Goal: Information Seeking & Learning: Find specific fact

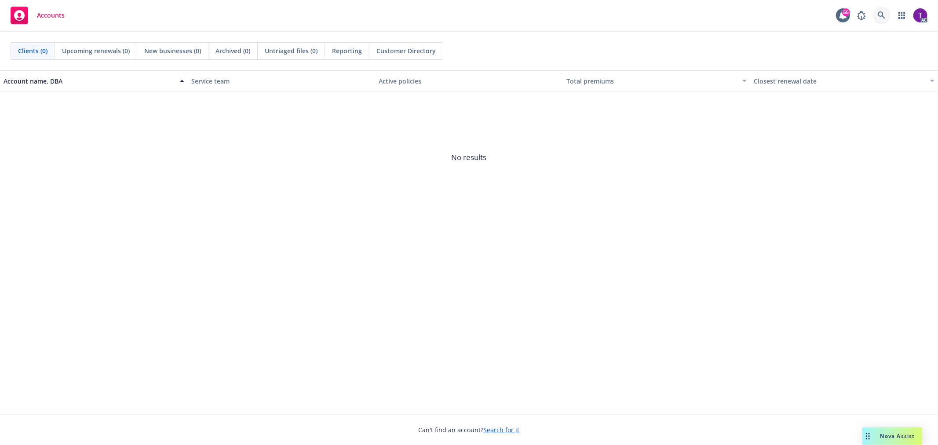
click at [877, 11] on link at bounding box center [882, 16] width 18 height 18
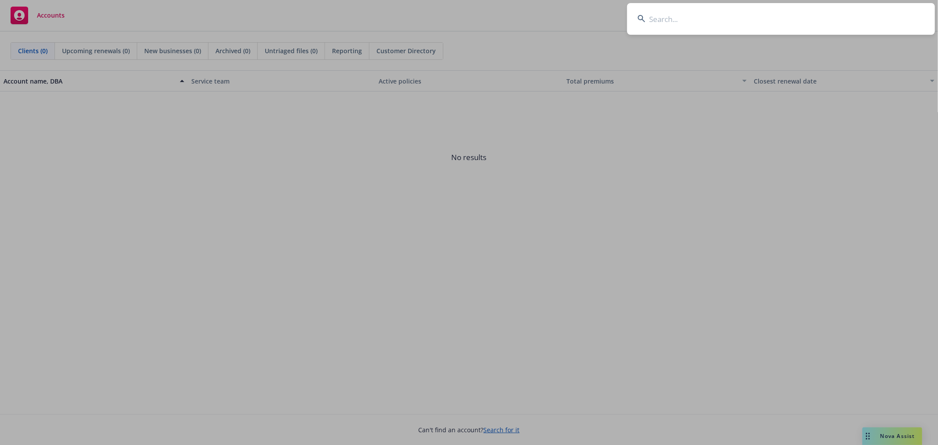
click at [717, 10] on input at bounding box center [781, 19] width 308 height 32
paste input "People Center, Inc"
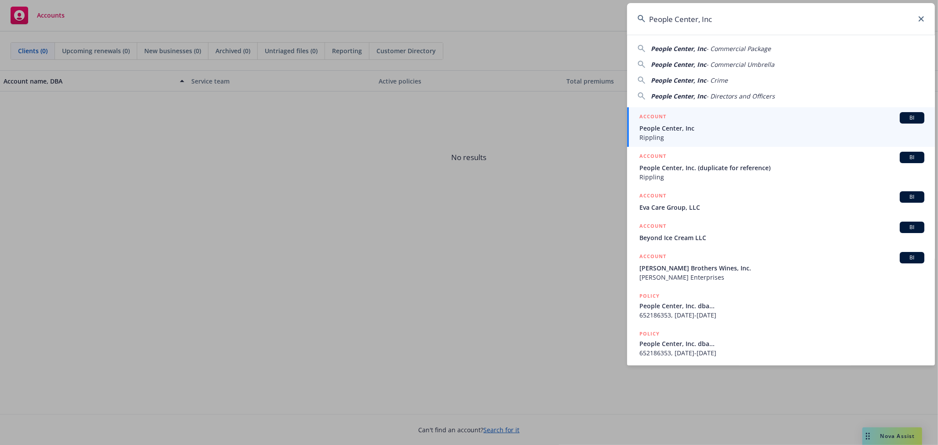
type input "People Center, Inc"
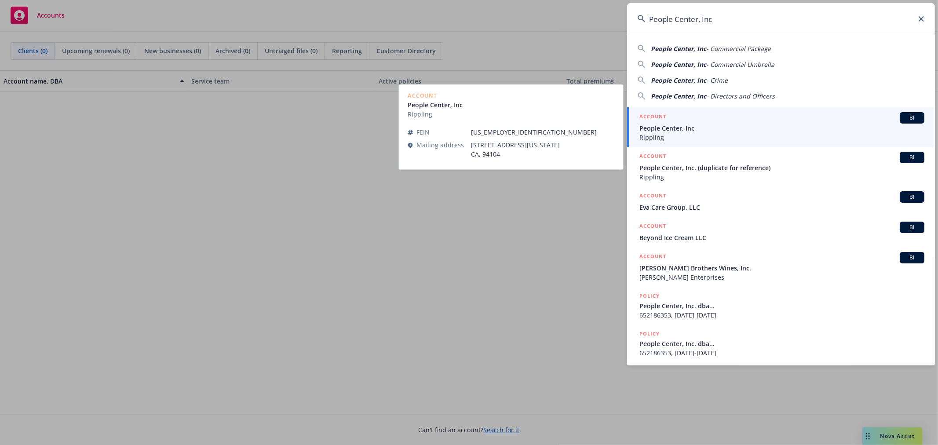
click at [684, 122] on div "ACCOUNT BI" at bounding box center [781, 117] width 285 height 11
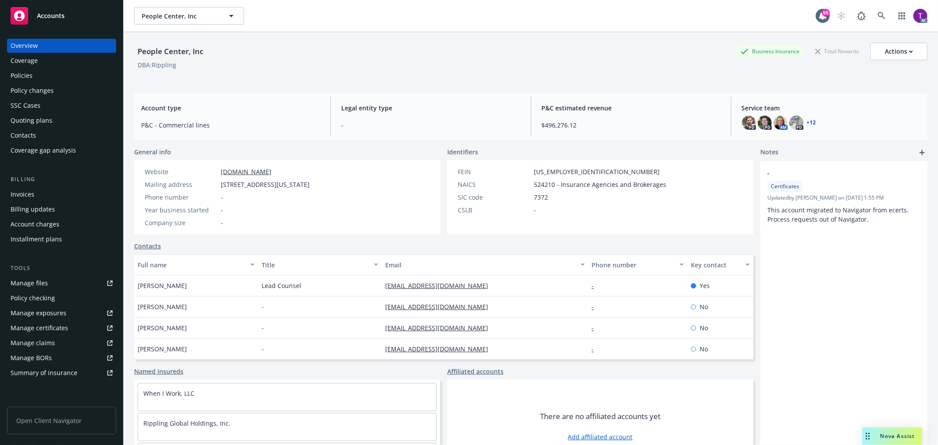
click at [40, 194] on div "Invoices" at bounding box center [62, 194] width 102 height 14
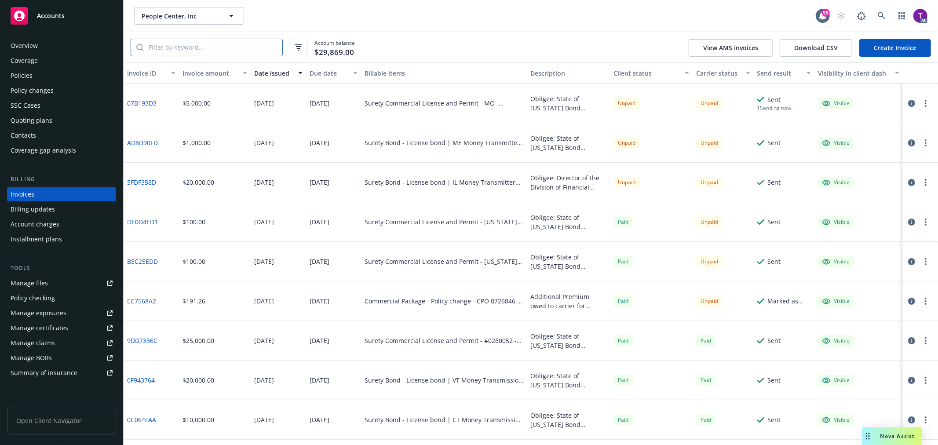
click at [214, 55] on input "search" at bounding box center [212, 47] width 139 height 17
paste input "DE0D4ED1"
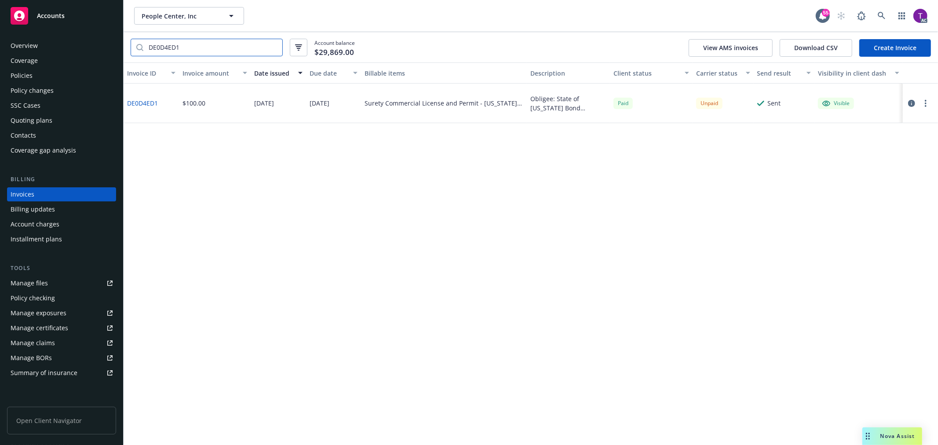
type input "DE0D4ED1"
click at [147, 106] on link "DE0D4ED1" at bounding box center [142, 102] width 31 height 9
click at [23, 75] on div "Policies" at bounding box center [22, 76] width 22 height 14
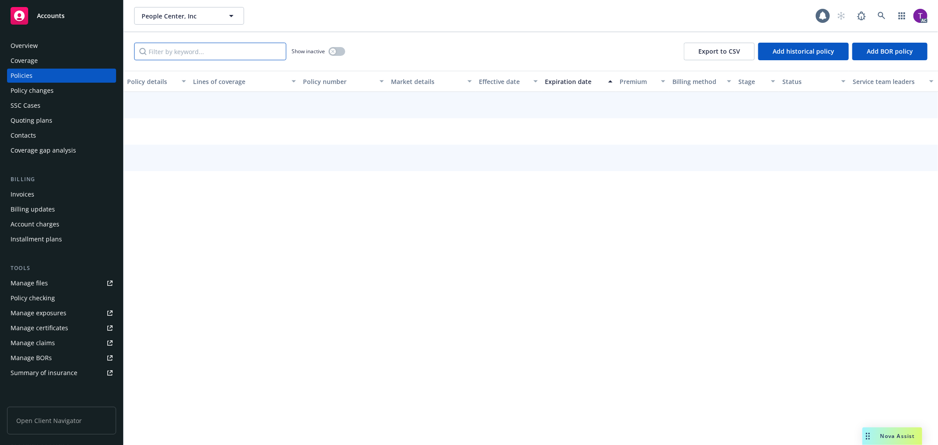
click at [186, 54] on input "Filter by keyword..." at bounding box center [210, 52] width 152 height 18
paste input "117401"
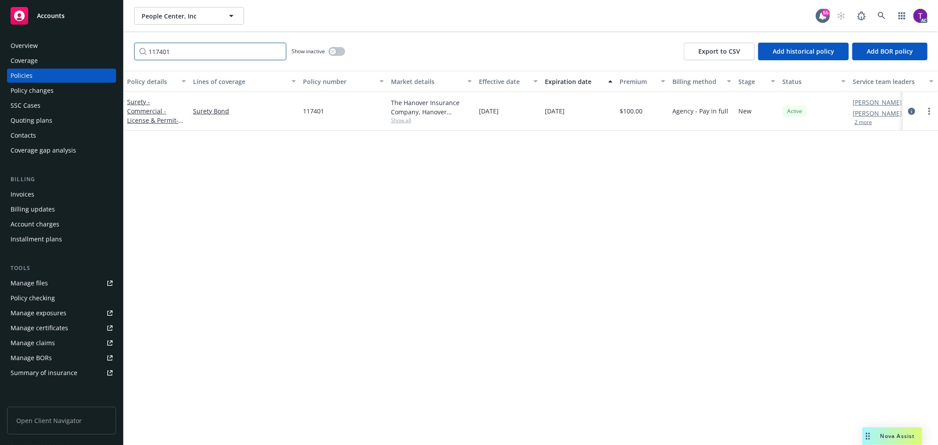
type input "117401"
click at [133, 106] on div "Surety - Commercial - License & Permit - Missouri - Commercial Financing Bond (…" at bounding box center [156, 111] width 59 height 28
click at [144, 109] on link "Surety - Commercial - License & Permit - Missouri - Commercial Financing Bond (…" at bounding box center [156, 130] width 58 height 64
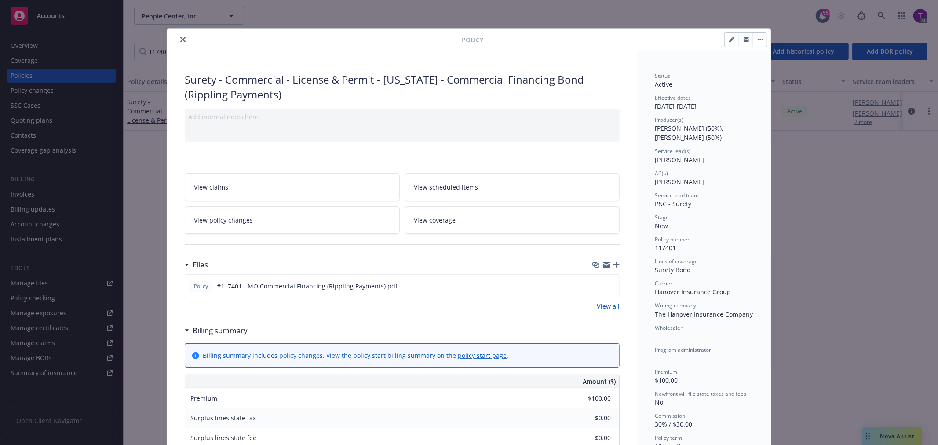
click at [35, 194] on div "Policy Surety - Commercial - License & Permit - Missouri - Commercial Financing…" at bounding box center [469, 222] width 938 height 445
click at [8, 191] on div "Policy Surety - Commercial - License & Permit - Missouri - Commercial Financing…" at bounding box center [469, 222] width 938 height 445
drag, startPoint x: 179, startPoint y: 38, endPoint x: 119, endPoint y: 102, distance: 87.4
click at [180, 38] on icon "close" at bounding box center [182, 39] width 5 height 5
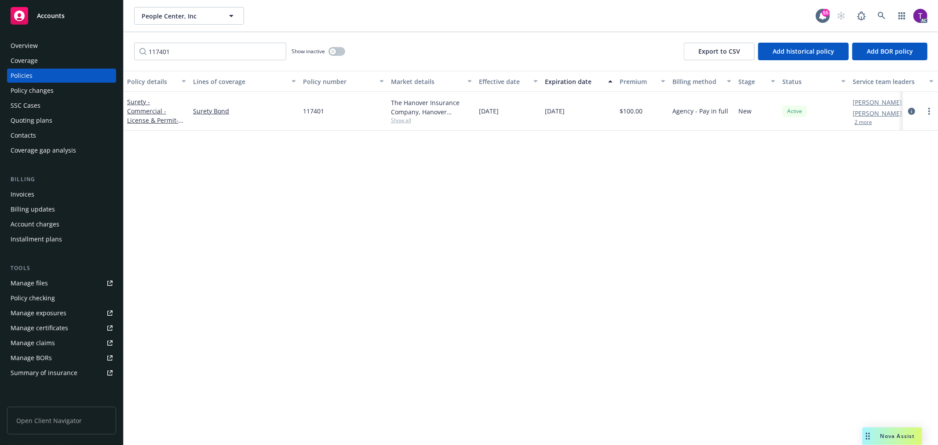
click at [29, 197] on div "Invoices" at bounding box center [23, 194] width 24 height 14
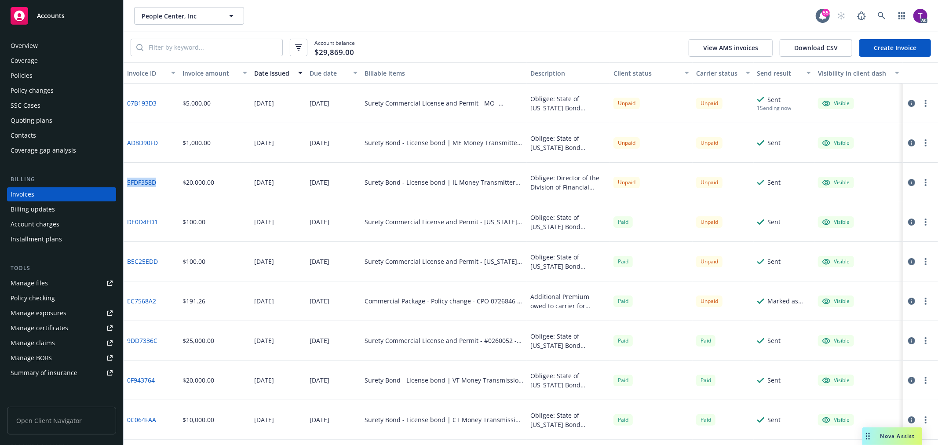
drag, startPoint x: 157, startPoint y: 186, endPoint x: 124, endPoint y: 185, distance: 33.0
click at [124, 185] on div "5FDF358D" at bounding box center [151, 183] width 55 height 40
copy link "5FDF358D"
click at [196, 38] on div "Account balance $29,869.00 View AMS invoices Download CSV Create Invoice" at bounding box center [531, 47] width 814 height 30
click at [199, 46] on input "search" at bounding box center [212, 47] width 139 height 17
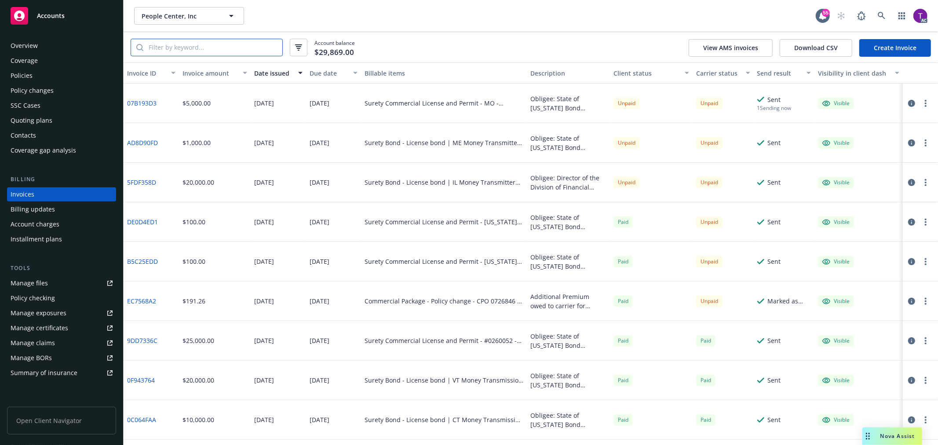
paste input "DE0D4ED1"
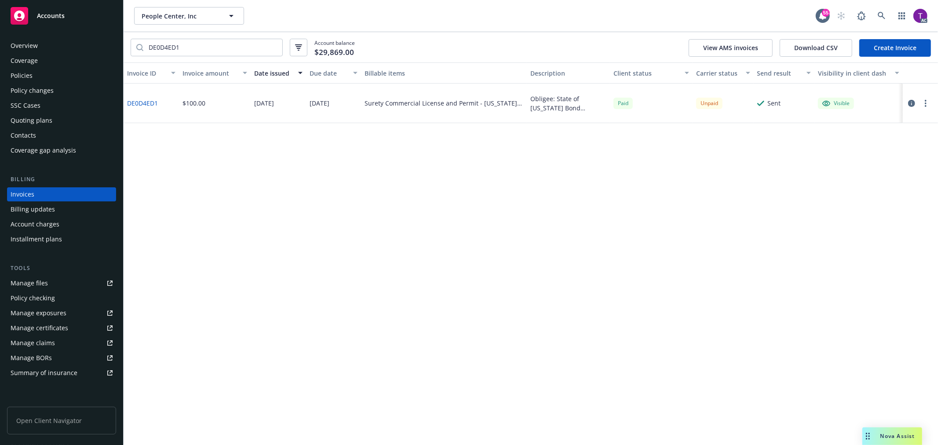
click at [911, 106] on icon "button" at bounding box center [911, 103] width 7 height 7
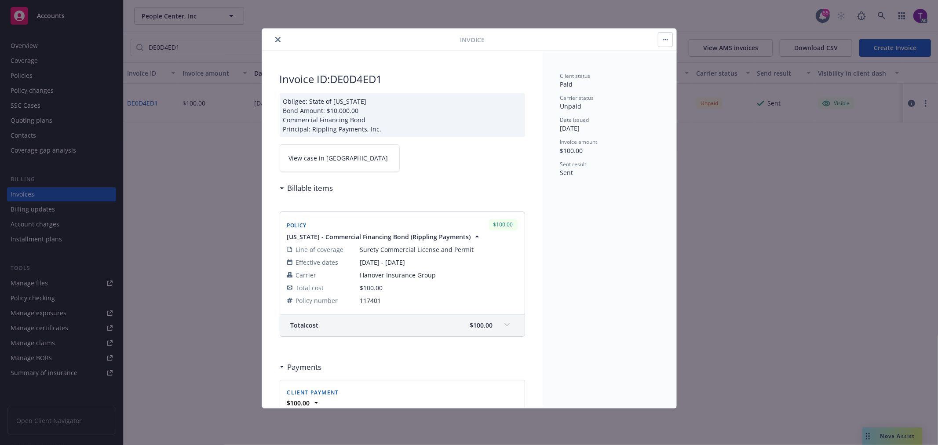
click at [317, 167] on link "View case in SSC" at bounding box center [340, 158] width 120 height 28
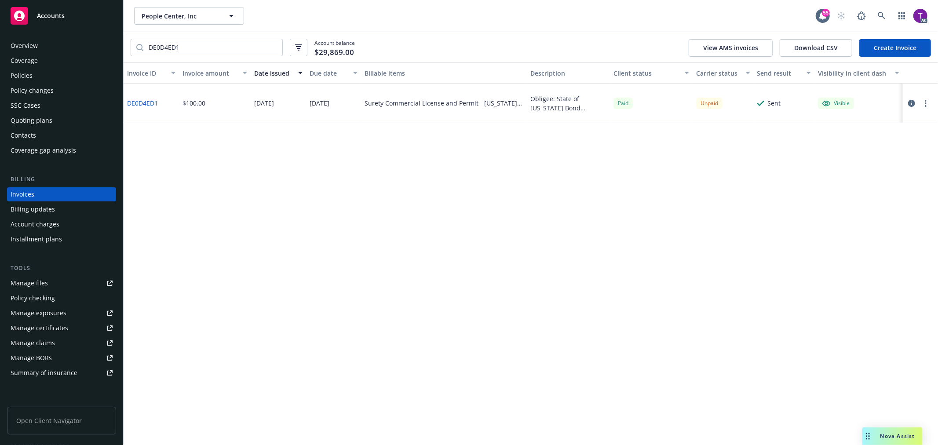
click at [142, 98] on link "DE0D4ED1" at bounding box center [142, 102] width 31 height 9
drag, startPoint x: 201, startPoint y: 69, endPoint x: 192, endPoint y: 48, distance: 22.6
click at [197, 51] on div "People Center, Inc People Center, Inc 55 AC DE0D4ED1 Account balance $29,869.00…" at bounding box center [531, 222] width 814 height 445
drag, startPoint x: 191, startPoint y: 47, endPoint x: 181, endPoint y: 46, distance: 10.3
click at [190, 47] on input "DE0D4ED1" at bounding box center [212, 47] width 139 height 17
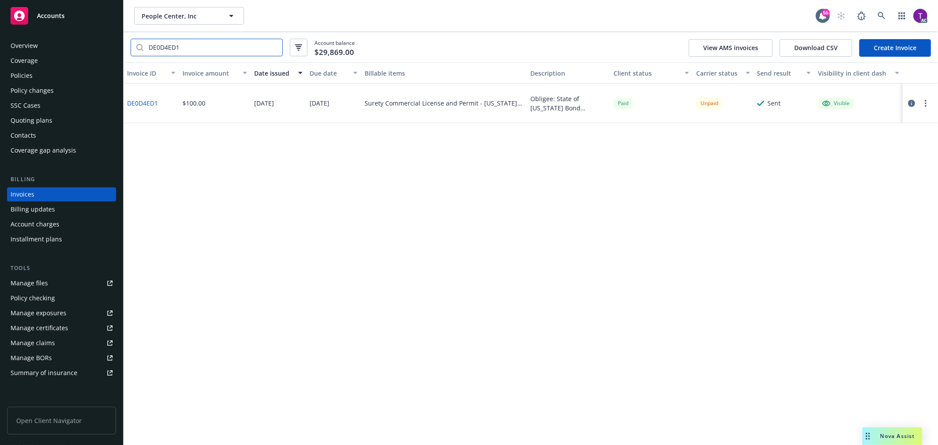
drag, startPoint x: 181, startPoint y: 45, endPoint x: 129, endPoint y: 42, distance: 51.5
click at [129, 42] on div "DE0D4ED1 Account balance $29,869.00 View AMS invoices Download CSV Create Invoi…" at bounding box center [531, 47] width 814 height 30
paste input "33680 995"
click at [169, 51] on input "33680 995" at bounding box center [212, 48] width 139 height 17
type input "33680995"
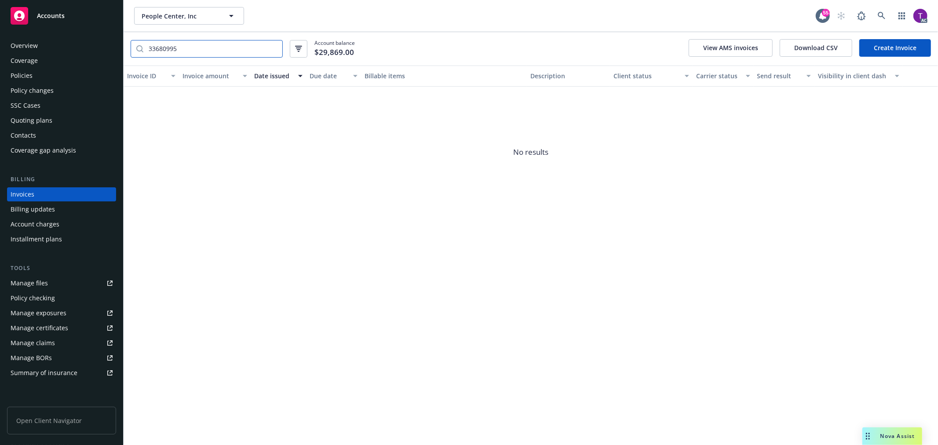
click at [218, 50] on input "33680995" at bounding box center [212, 48] width 139 height 17
drag, startPoint x: 208, startPoint y: 50, endPoint x: 95, endPoint y: 38, distance: 112.7
click at [95, 38] on div "Accounts Overview Coverage Policies Policy changes SSC Cases Quoting plans Cont…" at bounding box center [469, 222] width 938 height 445
click at [24, 191] on div "Invoices" at bounding box center [23, 194] width 24 height 14
click at [65, 81] on div "Policies" at bounding box center [62, 76] width 102 height 14
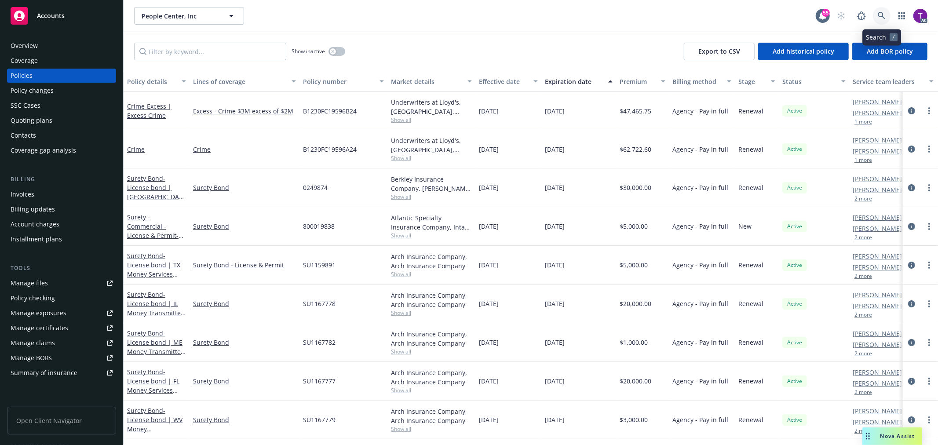
click at [880, 15] on icon at bounding box center [882, 16] width 8 height 8
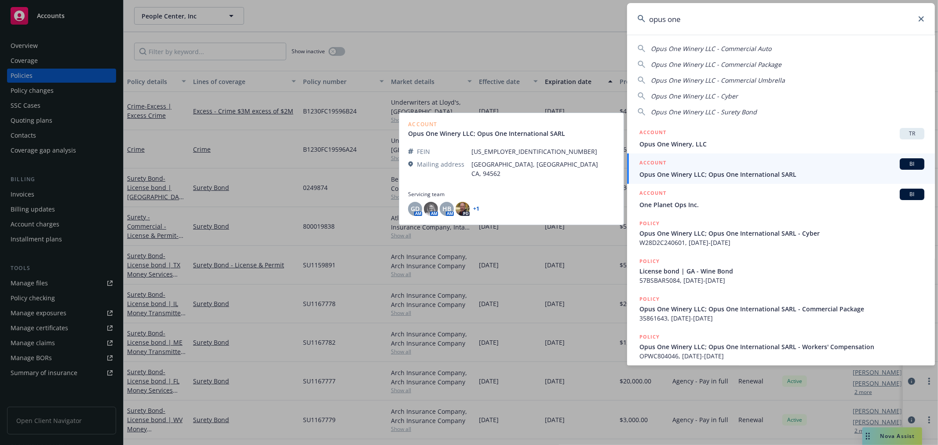
type input "opus one"
click at [713, 170] on span "Opus One Winery LLC; Opus One International SARL" at bounding box center [781, 174] width 285 height 9
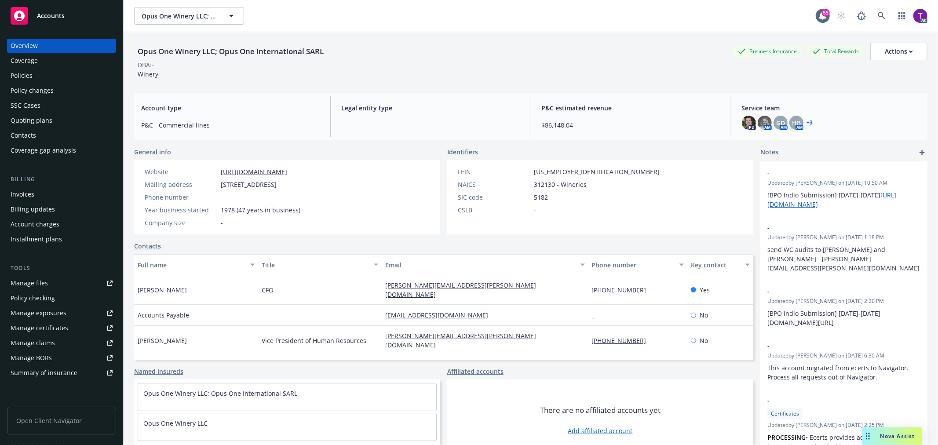
click at [36, 188] on div "Invoices" at bounding box center [62, 194] width 102 height 14
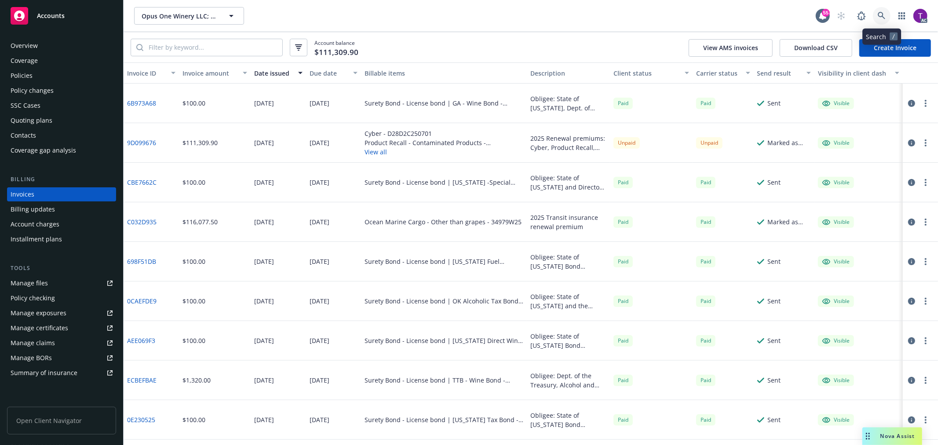
click at [878, 19] on icon at bounding box center [882, 16] width 8 height 8
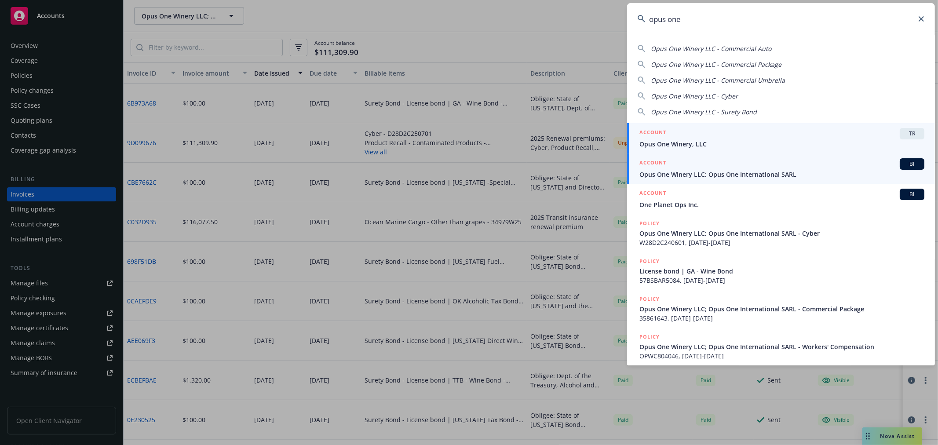
type input "opus one"
click at [729, 177] on span "Opus One Winery LLC; Opus One International SARL" at bounding box center [781, 174] width 285 height 9
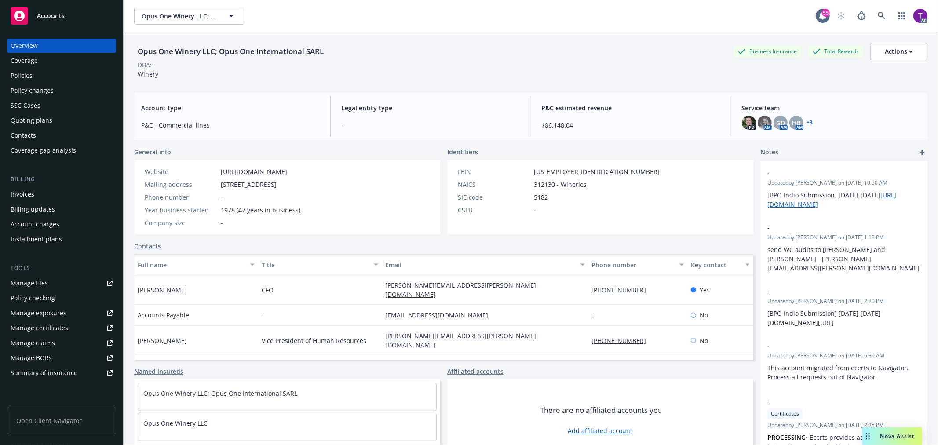
click at [57, 191] on div "Invoices" at bounding box center [62, 194] width 102 height 14
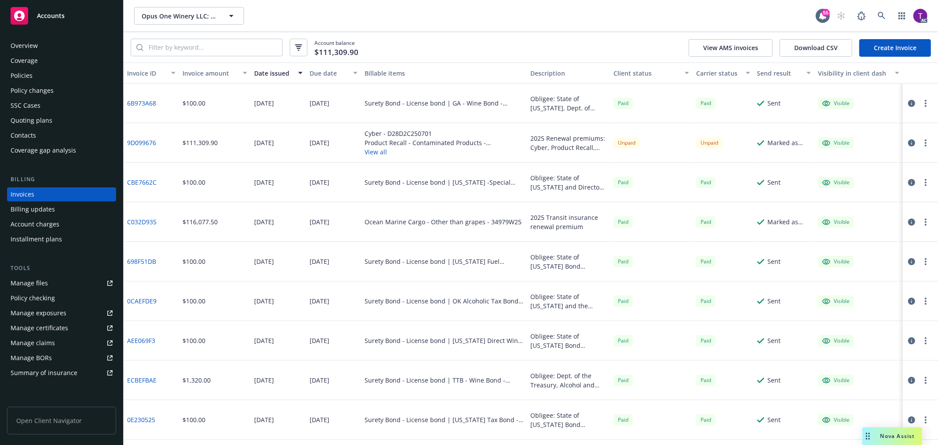
click at [623, 72] on div "Client status" at bounding box center [646, 73] width 66 height 9
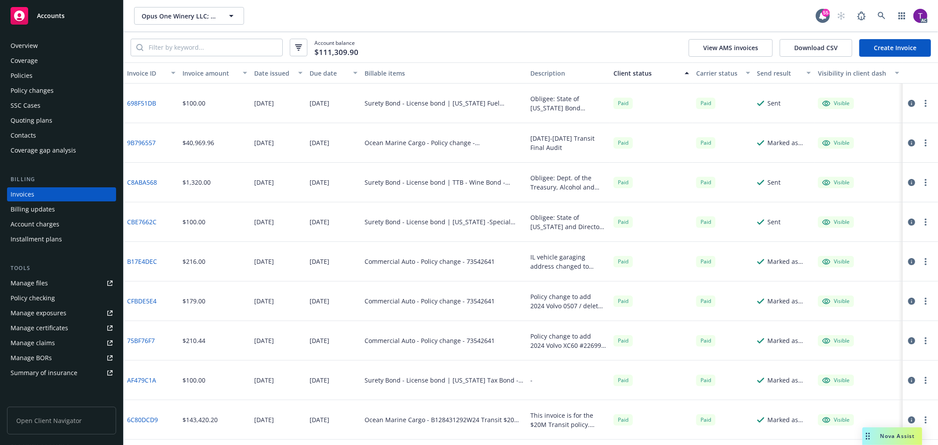
scroll to position [746, 0]
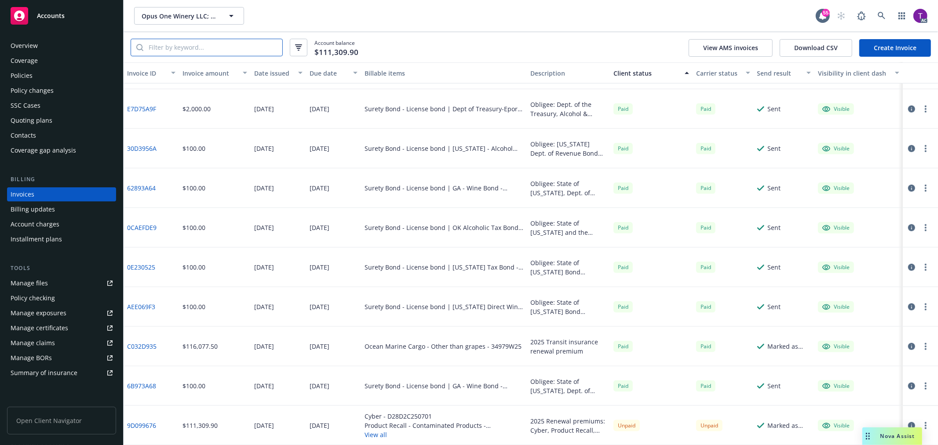
click at [210, 43] on input "search" at bounding box center [212, 47] width 139 height 17
paste input "6B973A68"
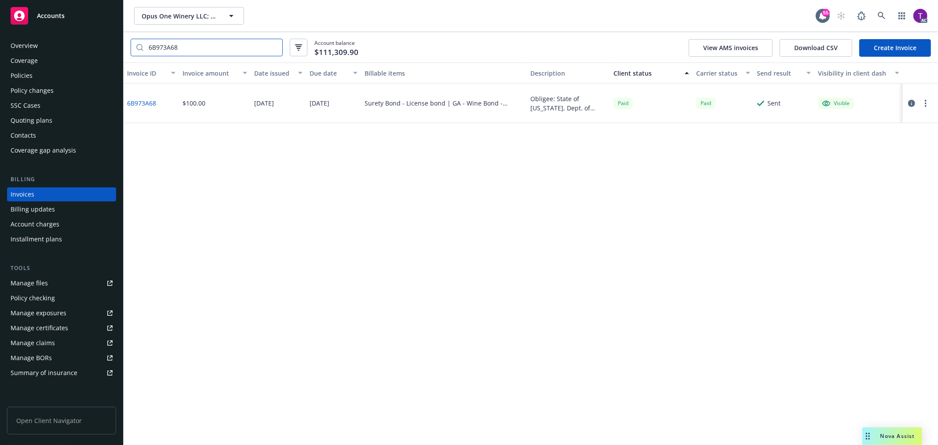
scroll to position [0, 0]
type input "6B973A68"
click at [911, 102] on icon "button" at bounding box center [911, 103] width 7 height 7
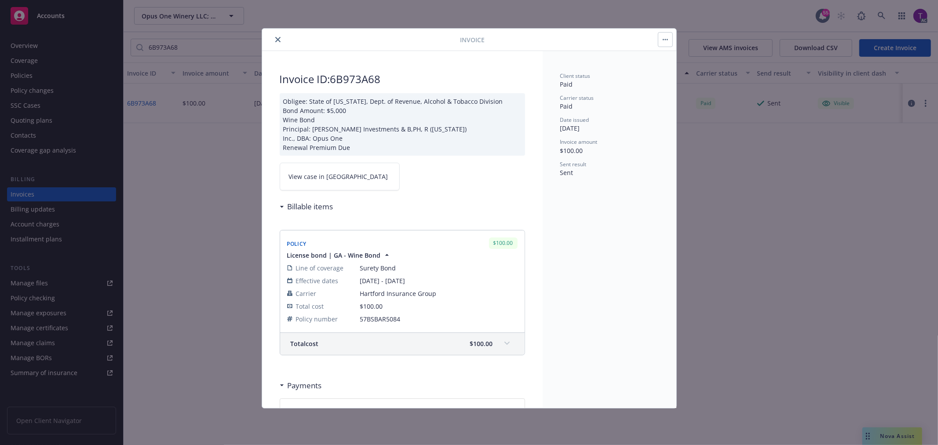
click at [311, 178] on span "View case in SSC" at bounding box center [338, 176] width 99 height 9
click at [275, 37] on icon "close" at bounding box center [277, 39] width 5 height 5
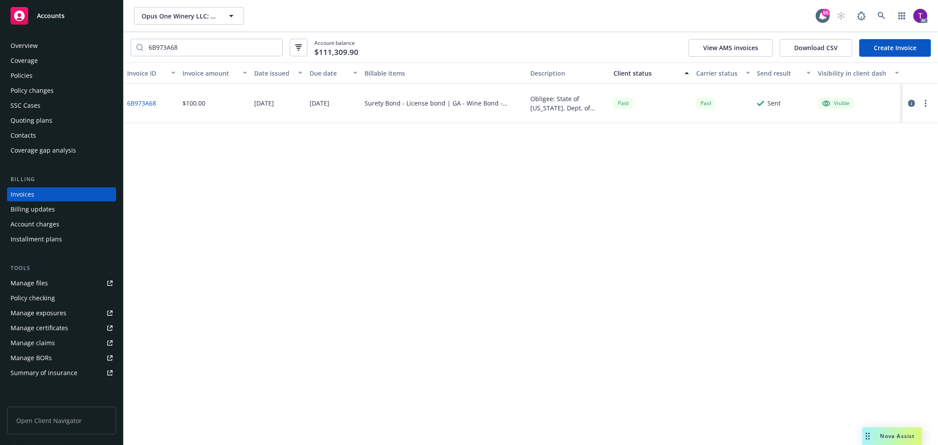
click at [37, 47] on div "Overview" at bounding box center [62, 46] width 102 height 14
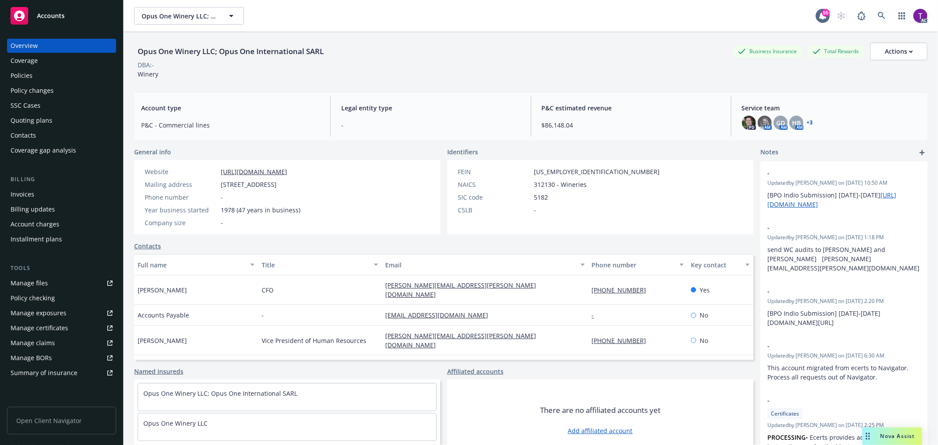
drag, startPoint x: 321, startPoint y: 185, endPoint x: 219, endPoint y: 186, distance: 102.0
click at [219, 186] on div "Mailing address PO Box 6, Oakville, CA, 94562" at bounding box center [222, 184] width 163 height 9
copy span "PO Box 6, Oakville, CA, 94562"
drag, startPoint x: 141, startPoint y: 49, endPoint x: 273, endPoint y: 45, distance: 132.0
click at [273, 46] on div "Opus One Winery LLC; Opus One International SARL" at bounding box center [230, 51] width 193 height 11
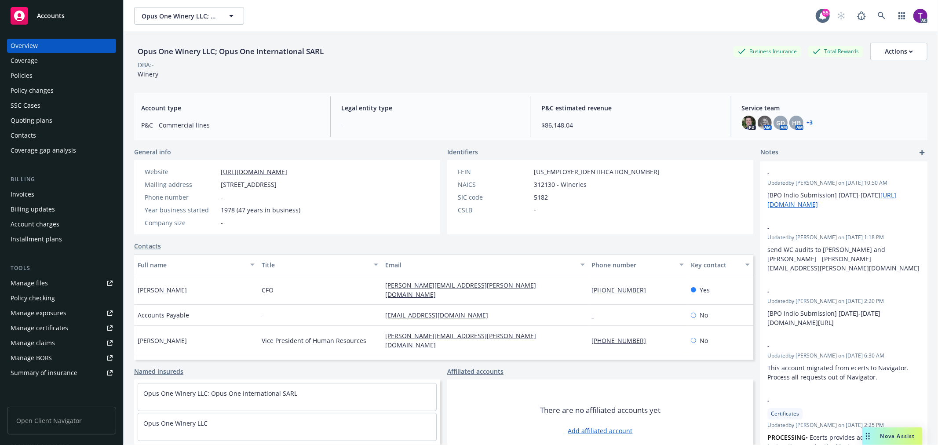
click at [137, 50] on div "Opus One Winery LLC; Opus One International SARL" at bounding box center [230, 51] width 193 height 11
drag, startPoint x: 138, startPoint y: 50, endPoint x: 324, endPoint y: 51, distance: 186.4
click at [324, 51] on div "Opus One Winery LLC; Opus One International SARL" at bounding box center [230, 51] width 193 height 11
copy div "Opus One Winery LLC; Opus One International SARL"
click at [873, 20] on link at bounding box center [882, 16] width 18 height 18
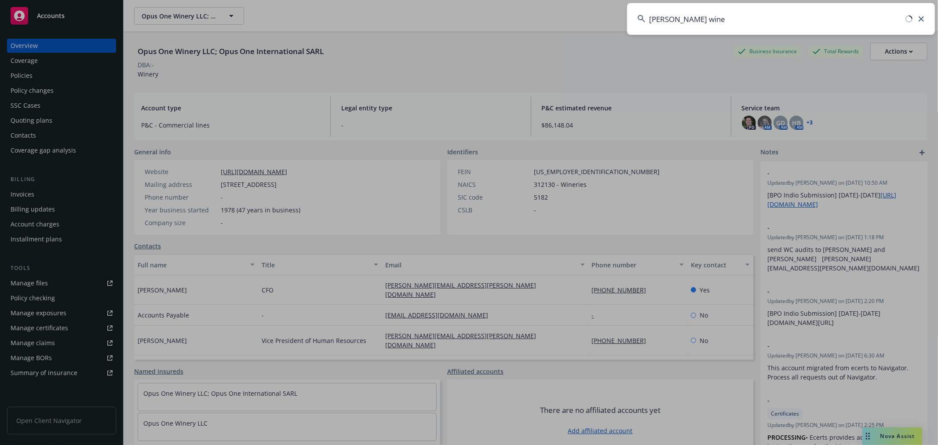
type input "lawerence wine"
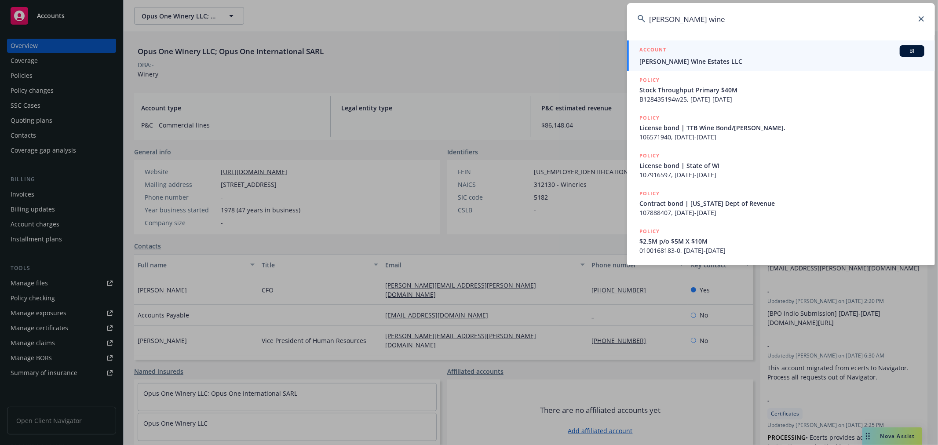
click at [675, 58] on span "Lawrence Wine Estates LLC" at bounding box center [781, 61] width 285 height 9
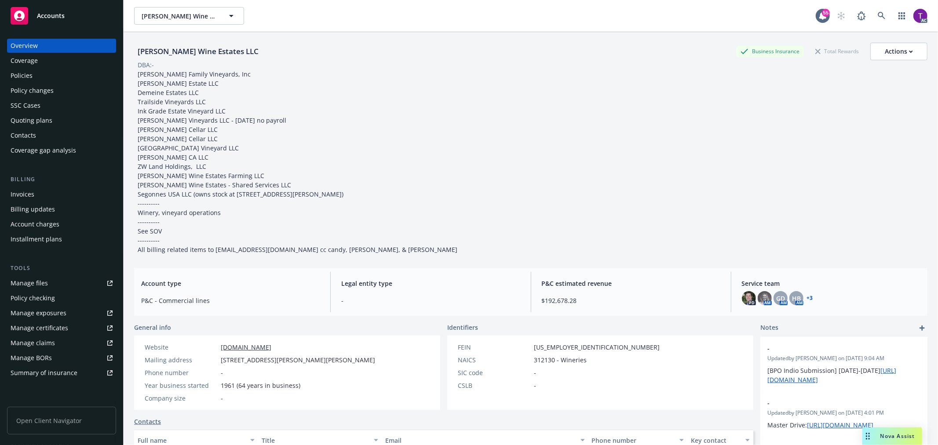
click at [31, 192] on div "Invoices" at bounding box center [23, 194] width 24 height 14
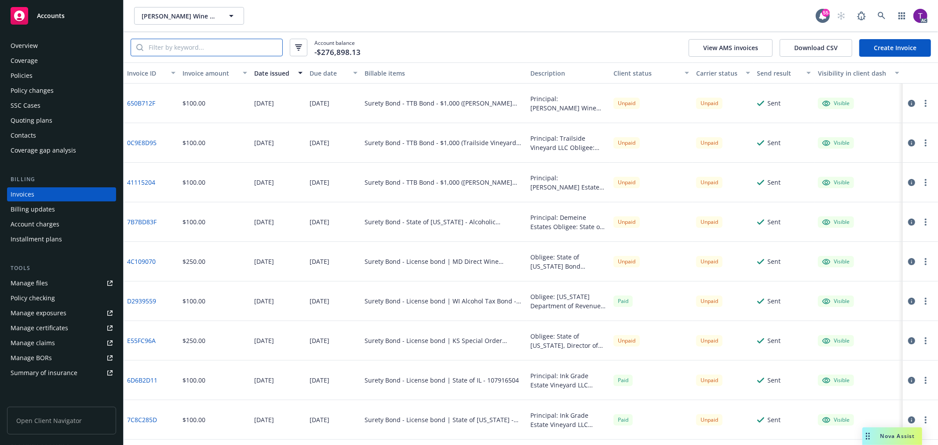
click at [264, 44] on input "search" at bounding box center [212, 47] width 139 height 17
paste input "1DD39191"
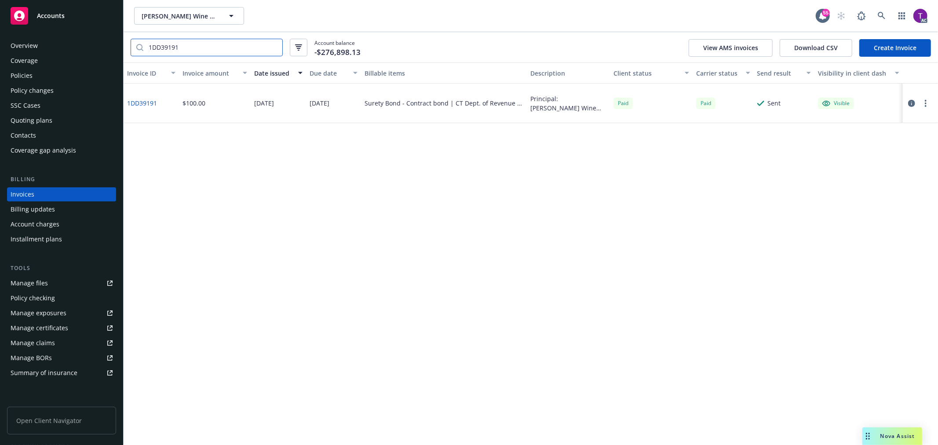
click at [194, 45] on input "1DD39191" at bounding box center [212, 47] width 139 height 17
drag, startPoint x: 163, startPoint y: 45, endPoint x: 93, endPoint y: 29, distance: 72.1
click at [93, 29] on div "Accounts Overview Coverage Policies Policy changes SSC Cases Quoting plans Cont…" at bounding box center [469, 222] width 938 height 445
paste input "6BB1044"
type input "6BB10441"
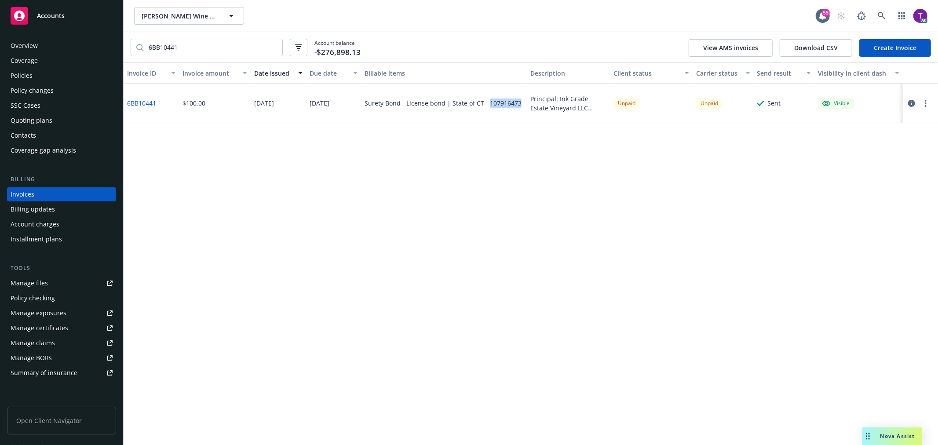
drag, startPoint x: 486, startPoint y: 102, endPoint x: 521, endPoint y: 109, distance: 36.1
click at [521, 109] on div "Surety Bond - License bond | State of CT - 107916473" at bounding box center [444, 104] width 166 height 40
copy div "107916473"
click at [912, 104] on icon "button" at bounding box center [911, 103] width 7 height 7
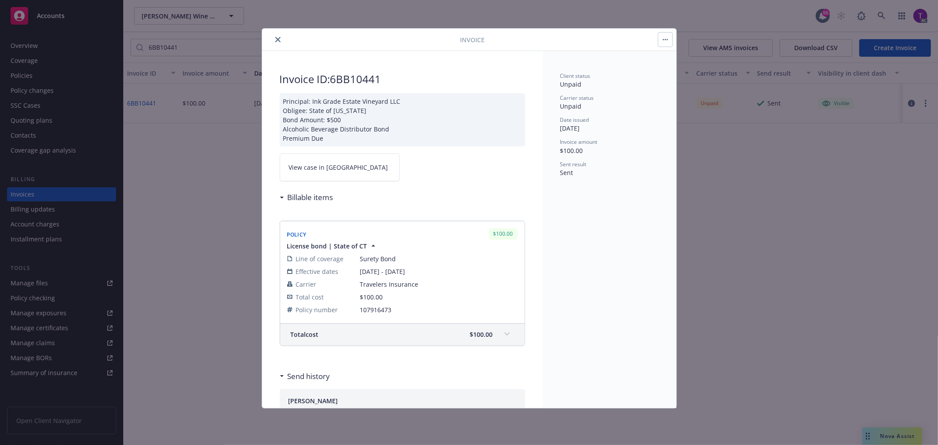
click at [304, 170] on span "View case in SSC" at bounding box center [338, 167] width 99 height 9
click at [276, 40] on icon "close" at bounding box center [277, 39] width 5 height 5
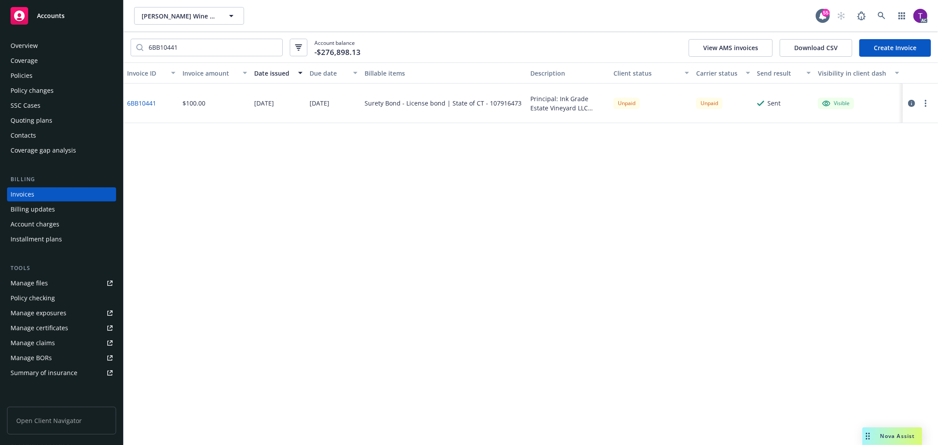
click at [25, 69] on div "Policies" at bounding box center [22, 76] width 22 height 14
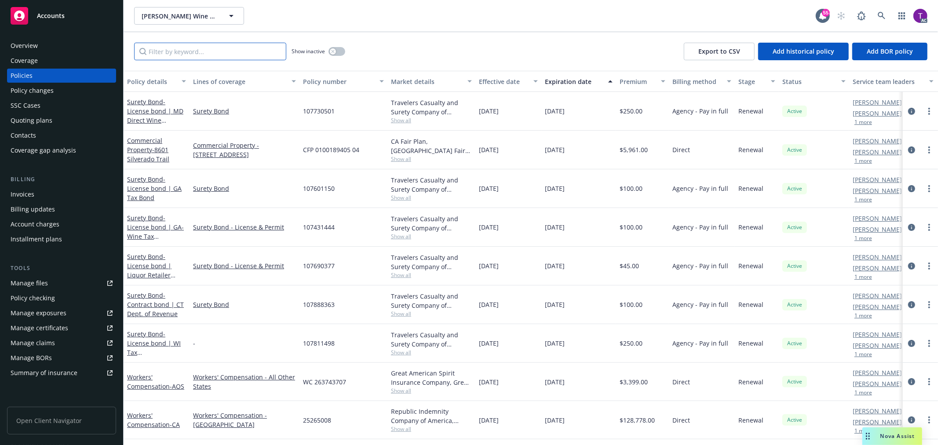
click at [246, 52] on input "Filter by keyword..." at bounding box center [210, 52] width 152 height 18
paste input "107916473"
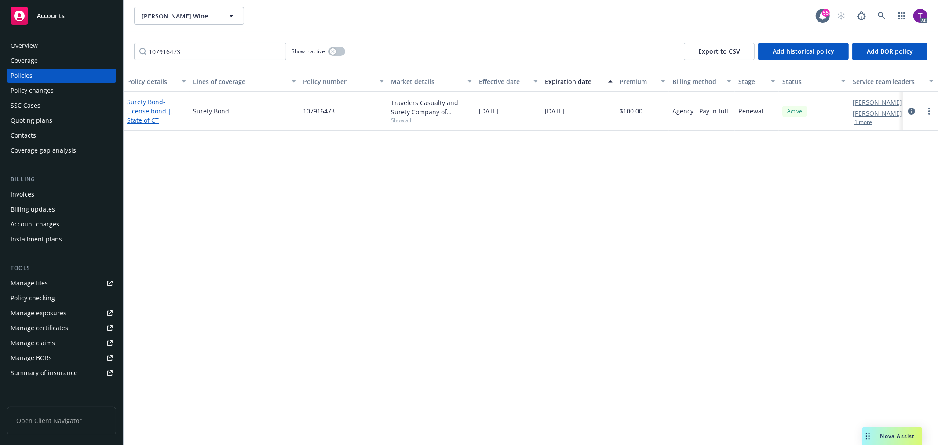
click at [140, 100] on link "Surety Bond - License bond | State of CT" at bounding box center [149, 111] width 44 height 27
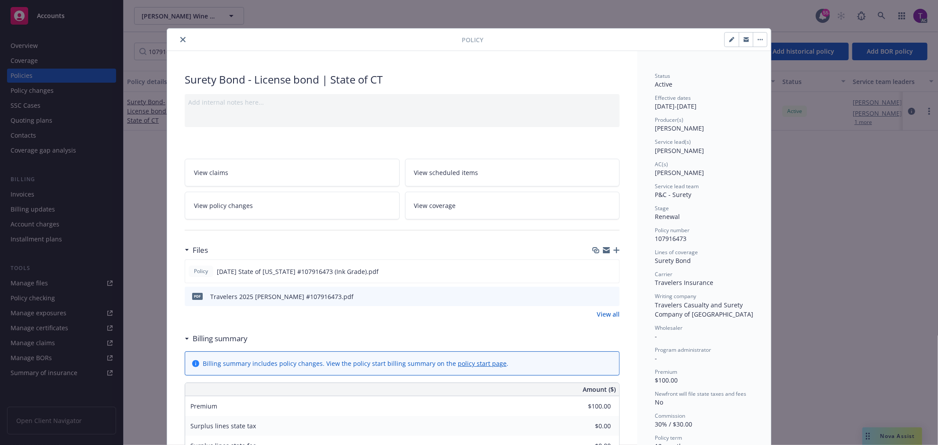
click at [182, 40] on button "close" at bounding box center [183, 39] width 11 height 11
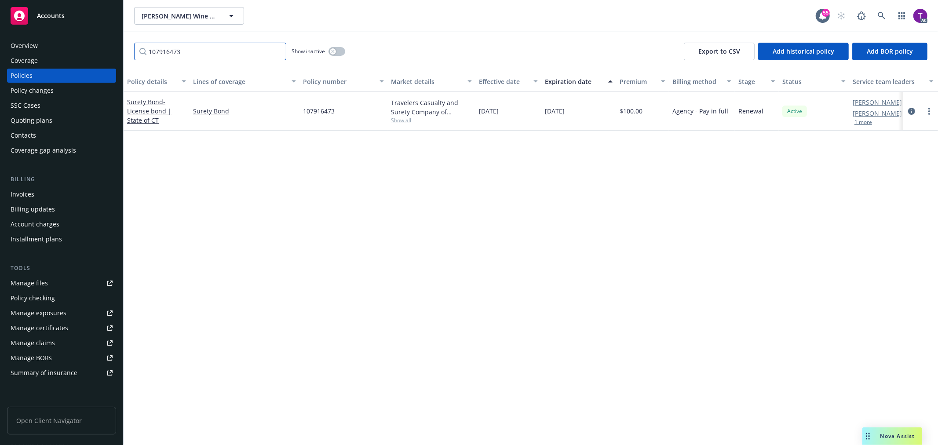
drag, startPoint x: 204, startPoint y: 50, endPoint x: 107, endPoint y: 25, distance: 100.3
click at [107, 25] on div "Accounts Overview Coverage Policies Policy changes SSC Cases Quoting plans Cont…" at bounding box center [469, 222] width 938 height 445
paste input "6D6B2D11"
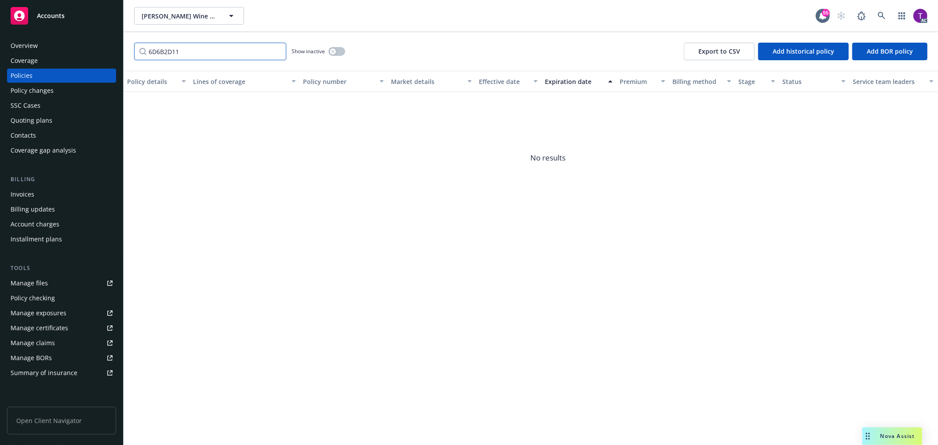
type input "6D6B2D11"
click at [39, 193] on div "Invoices" at bounding box center [62, 194] width 102 height 14
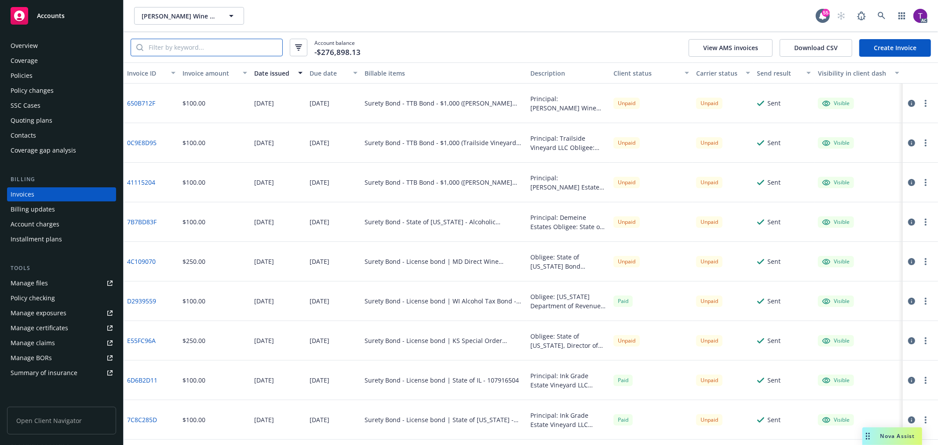
click at [204, 47] on input "search" at bounding box center [212, 47] width 139 height 17
paste input "6D6B2D11"
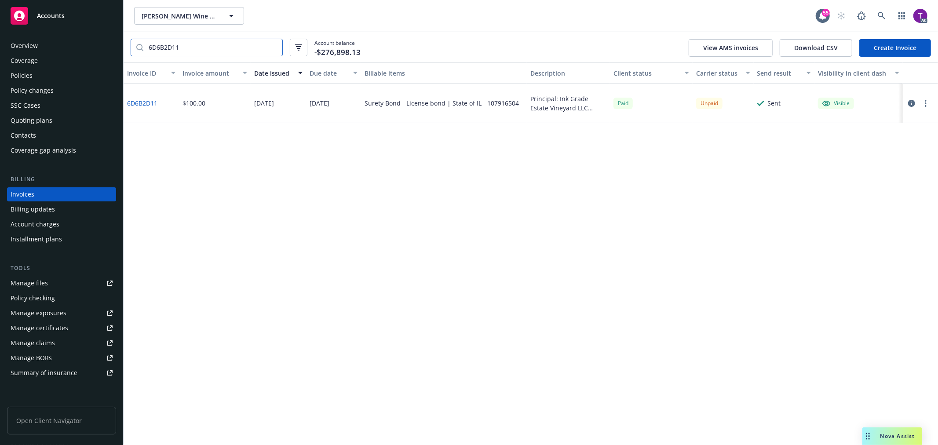
type input "6D6B2D11"
click at [131, 102] on link "6D6B2D11" at bounding box center [142, 102] width 30 height 9
click at [67, 76] on div "Policies" at bounding box center [62, 76] width 102 height 14
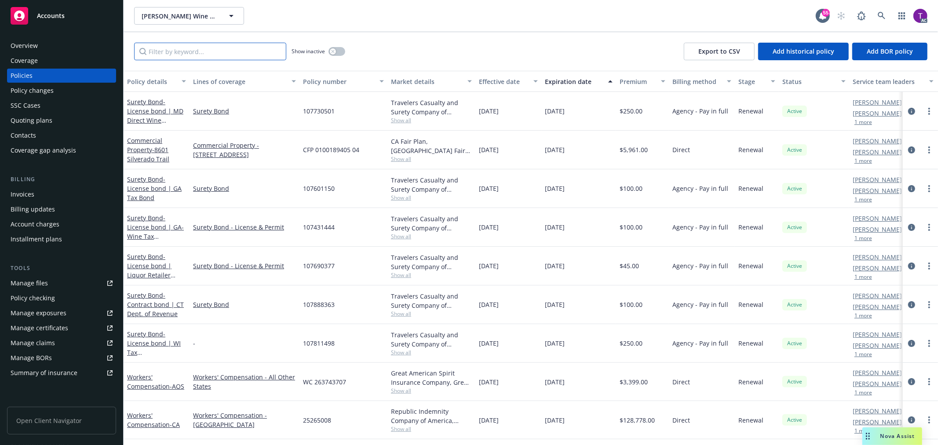
click at [183, 44] on input "Filter by keyword..." at bounding box center [210, 52] width 152 height 18
paste input "107916504"
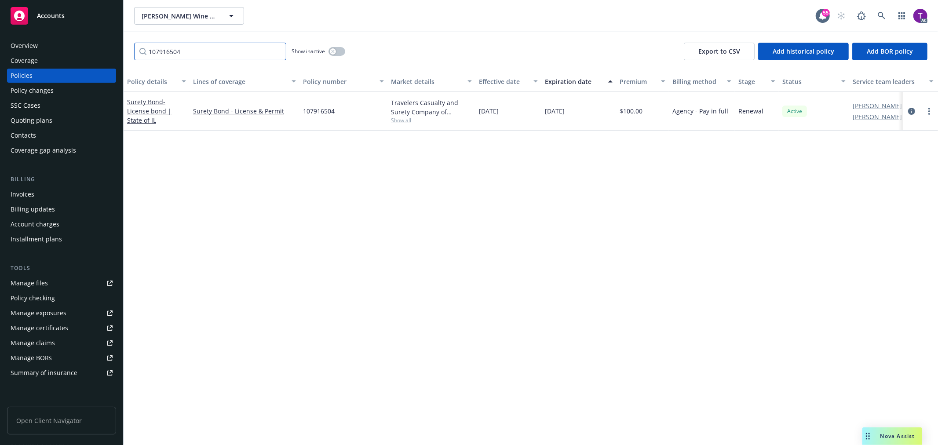
type input "107916504"
click at [142, 115] on div "Surety Bond - License bond | State of IL" at bounding box center [156, 111] width 59 height 28
click at [143, 110] on span "- License bond | State of IL" at bounding box center [149, 111] width 44 height 27
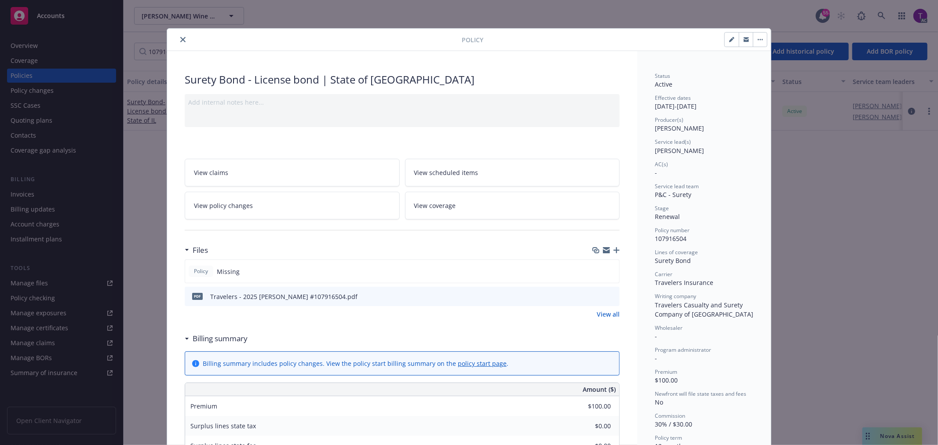
click at [180, 37] on icon "close" at bounding box center [182, 39] width 5 height 5
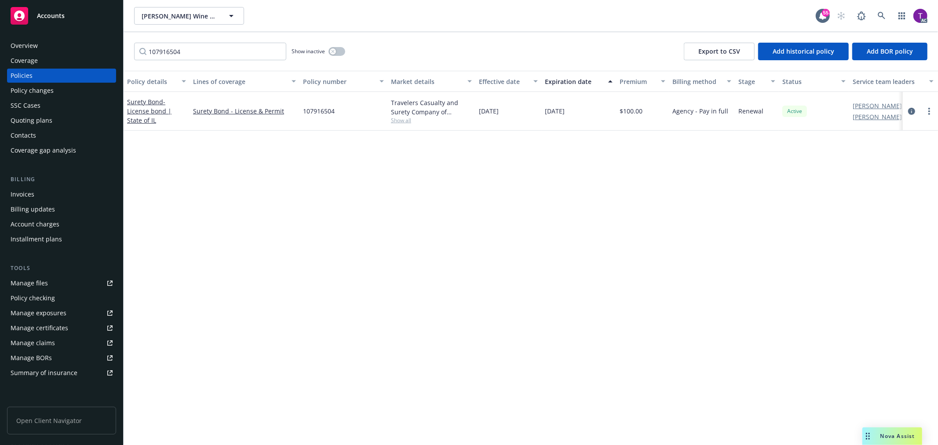
click at [35, 193] on div "Invoices" at bounding box center [62, 194] width 102 height 14
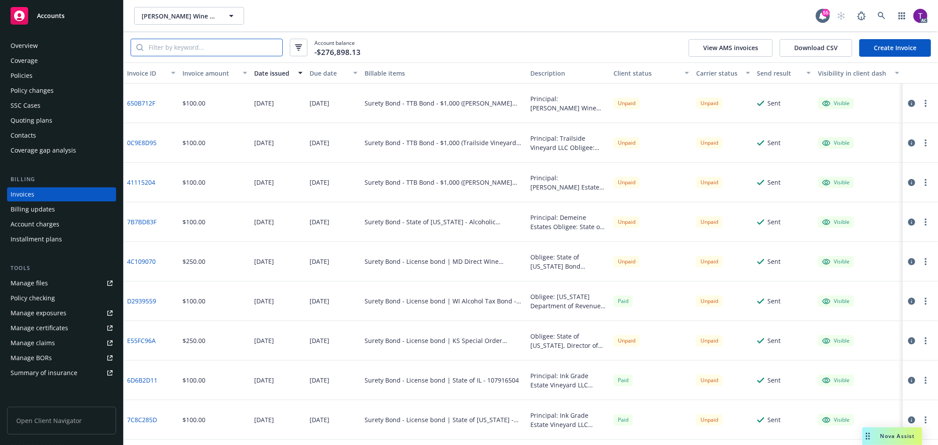
click at [229, 44] on input "search" at bounding box center [212, 47] width 139 height 17
paste input "1DD39191"
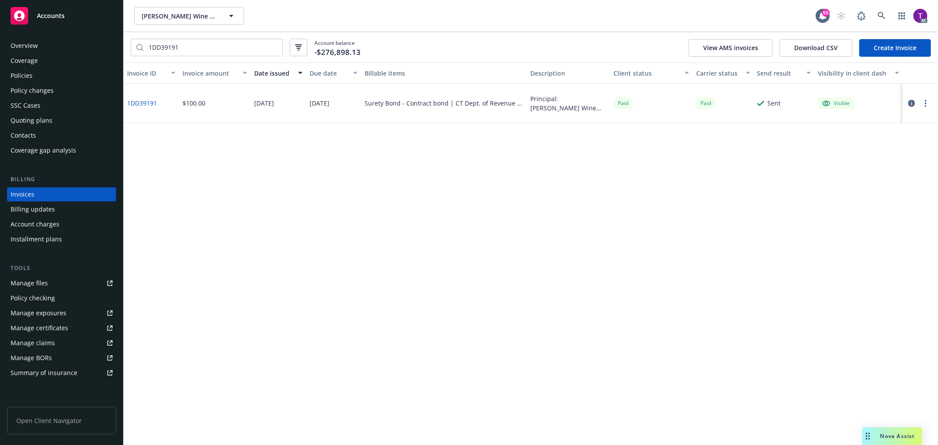
click at [148, 100] on link "1DD39191" at bounding box center [142, 102] width 30 height 9
drag, startPoint x: 198, startPoint y: 48, endPoint x: 113, endPoint y: 40, distance: 85.7
click at [113, 40] on div "Accounts Overview Coverage Policies Policy changes SSC Cases Quoting plans Cont…" at bounding box center [469, 222] width 938 height 445
paste input "6BB1044"
type input "6BB10441"
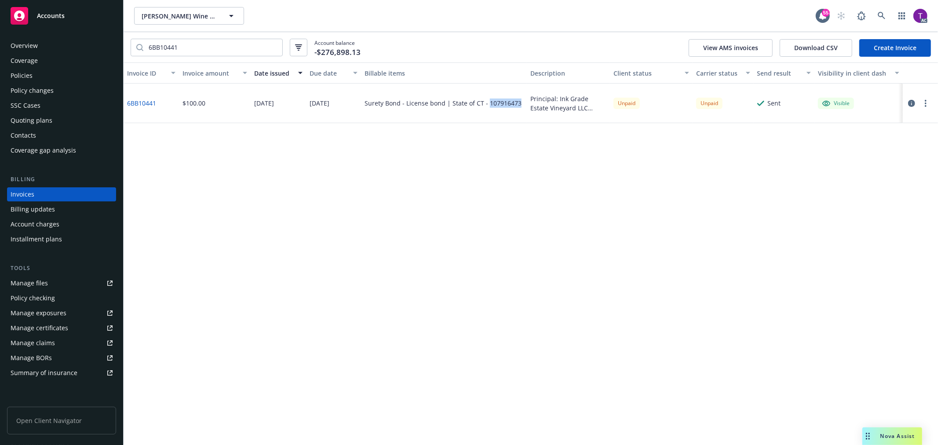
drag, startPoint x: 516, startPoint y: 105, endPoint x: 487, endPoint y: 100, distance: 29.8
click at [487, 100] on div "Surety Bond - License bond | State of CT - 107916473" at bounding box center [442, 102] width 157 height 9
copy div "107916473"
drag, startPoint x: 164, startPoint y: 108, endPoint x: 126, endPoint y: 107, distance: 37.4
click at [126, 107] on div "6BB10441" at bounding box center [151, 104] width 55 height 40
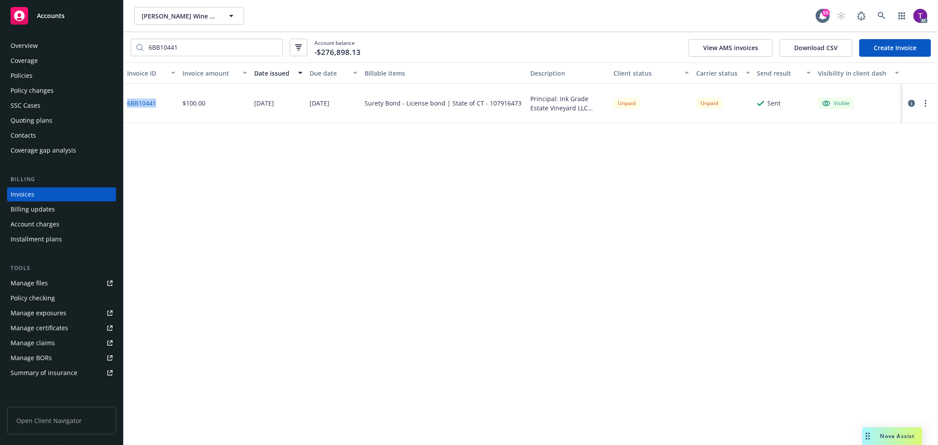
copy link "6BB10441"
drag, startPoint x: 519, startPoint y: 105, endPoint x: 486, endPoint y: 105, distance: 32.5
click at [486, 105] on div "Surety Bond - License bond | State of CT - 107916473" at bounding box center [444, 104] width 166 height 40
copy div "107916473"
click at [913, 98] on button "button" at bounding box center [911, 103] width 11 height 11
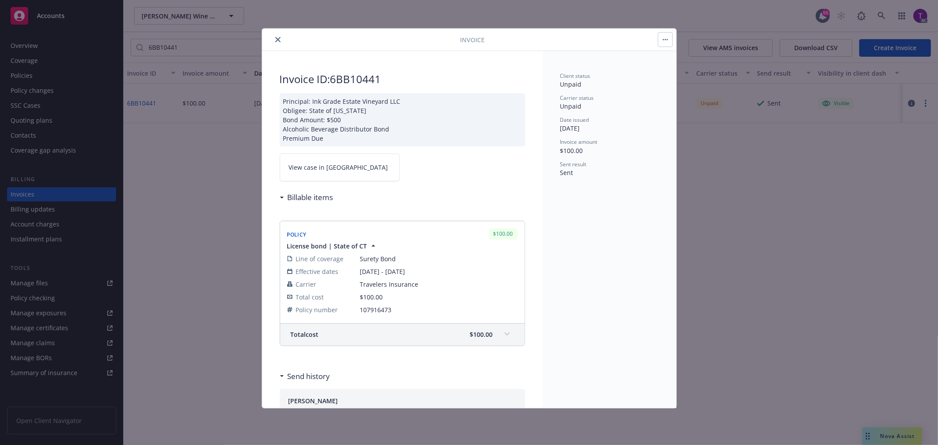
click at [313, 174] on link "View case in SSC" at bounding box center [340, 167] width 120 height 28
click at [277, 38] on icon "close" at bounding box center [277, 39] width 5 height 5
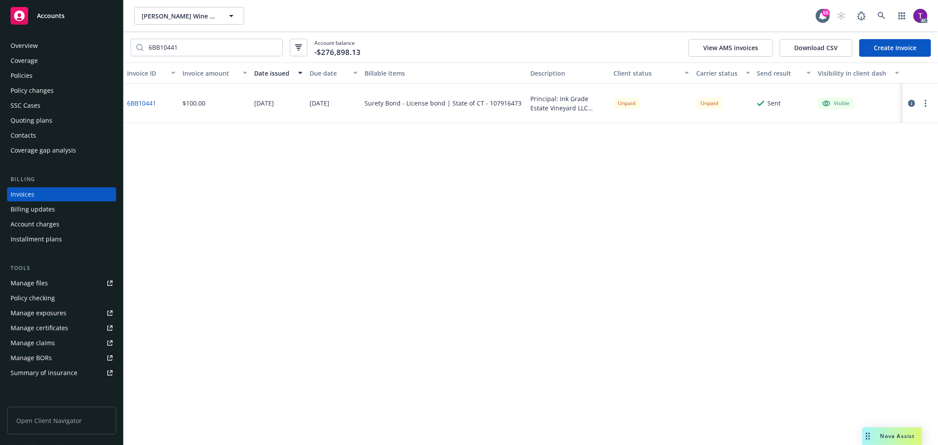
click at [36, 80] on div "Policies" at bounding box center [62, 76] width 102 height 14
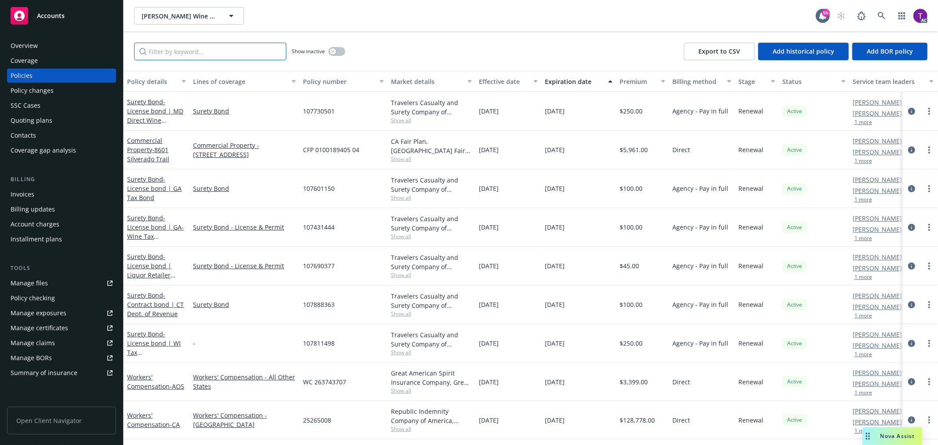
click at [196, 53] on input "Filter by keyword..." at bounding box center [210, 52] width 152 height 18
paste input "107916473"
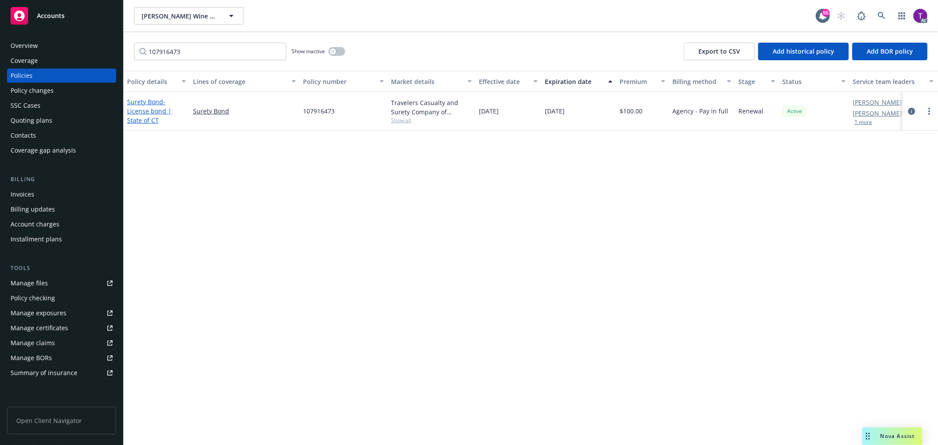
click at [151, 113] on span "- License bond | State of CT" at bounding box center [149, 111] width 44 height 27
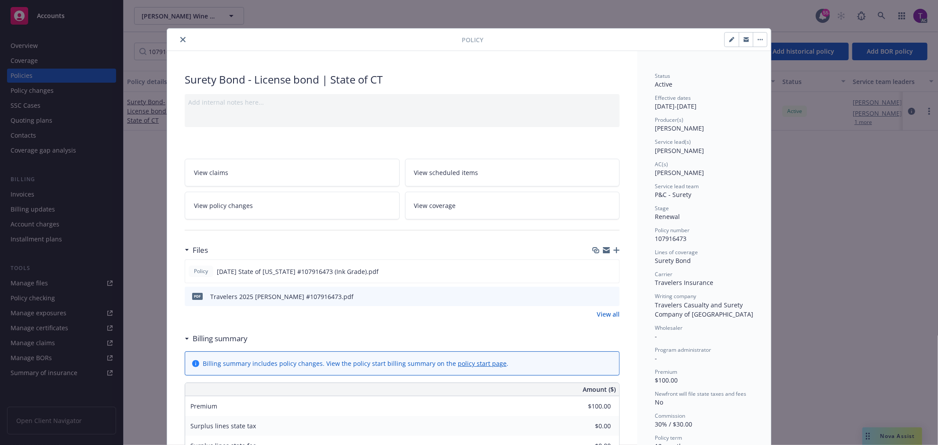
click at [180, 39] on icon "close" at bounding box center [182, 39] width 5 height 5
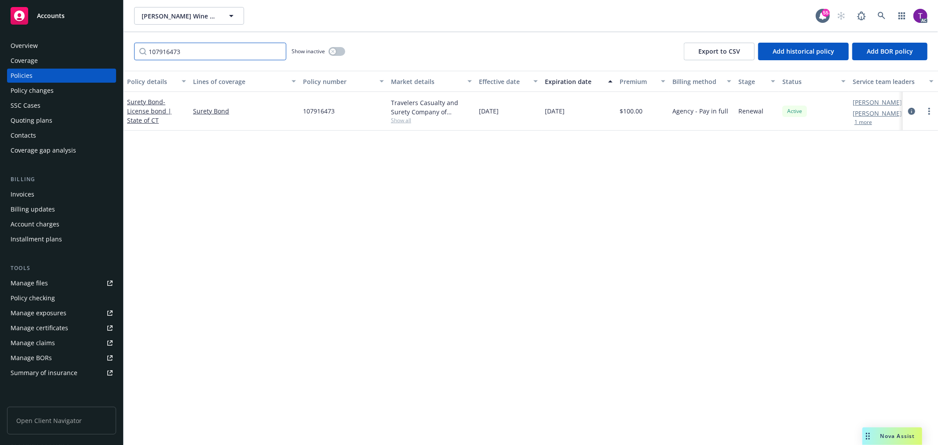
drag, startPoint x: 159, startPoint y: 50, endPoint x: 97, endPoint y: 40, distance: 62.3
click at [99, 41] on div "Accounts Overview Coverage Policies Policy changes SSC Cases Quoting plans Cont…" at bounding box center [469, 222] width 938 height 445
paste input "431444"
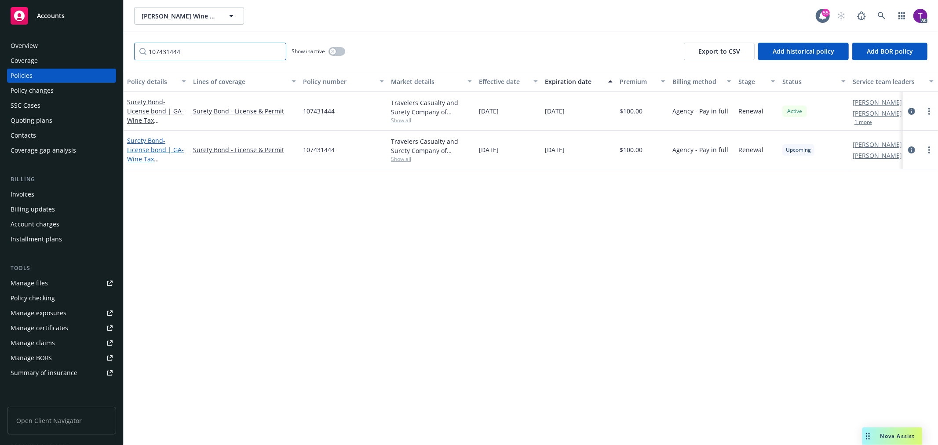
type input "107431444"
click at [129, 156] on span "- License bond | GA-Wine Tax Bond(Demeine Estat" at bounding box center [155, 158] width 57 height 45
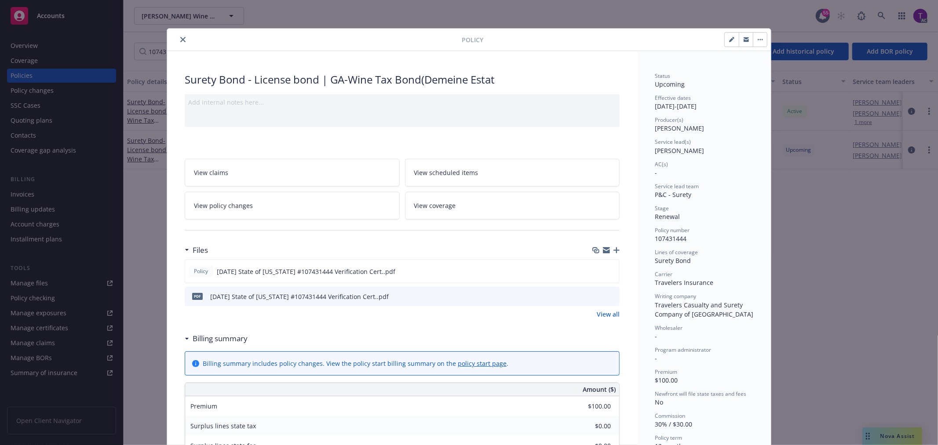
click at [178, 38] on button "close" at bounding box center [183, 39] width 11 height 11
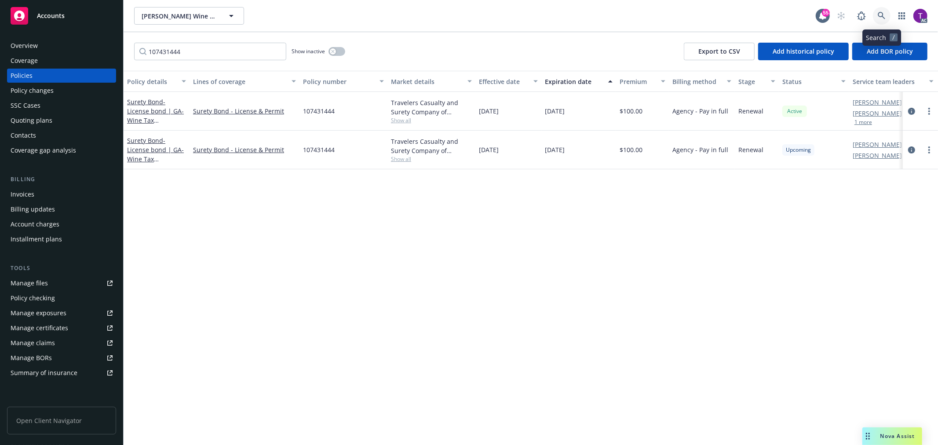
click at [881, 12] on icon at bounding box center [881, 15] width 7 height 7
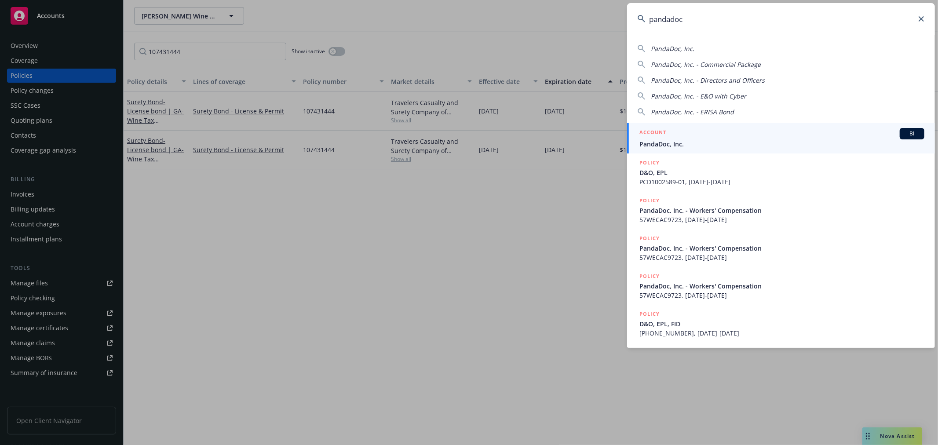
type input "pandadoc"
click at [687, 133] on div "ACCOUNT BI" at bounding box center [781, 133] width 285 height 11
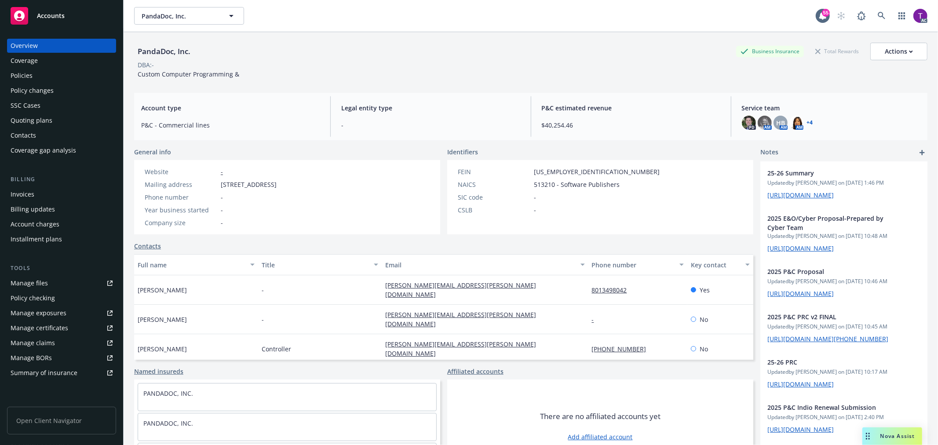
click at [34, 196] on div "Invoices" at bounding box center [62, 194] width 102 height 14
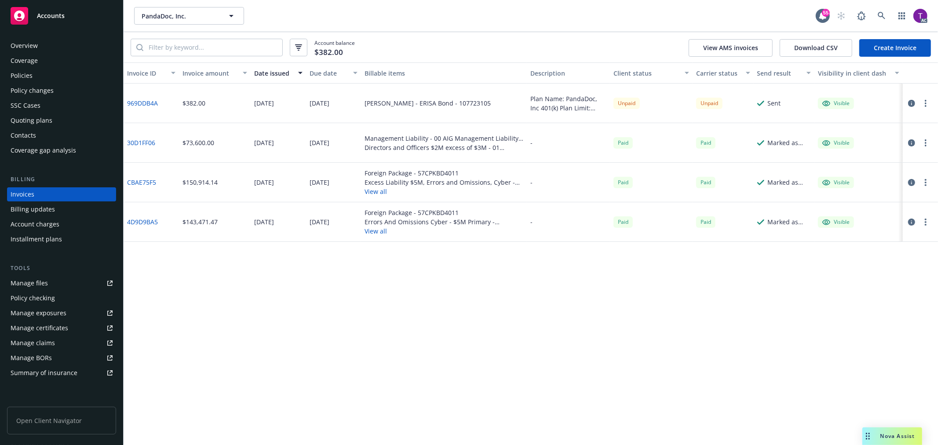
click at [34, 196] on div "Invoices" at bounding box center [62, 194] width 102 height 14
click at [24, 71] on div "Policies" at bounding box center [22, 76] width 22 height 14
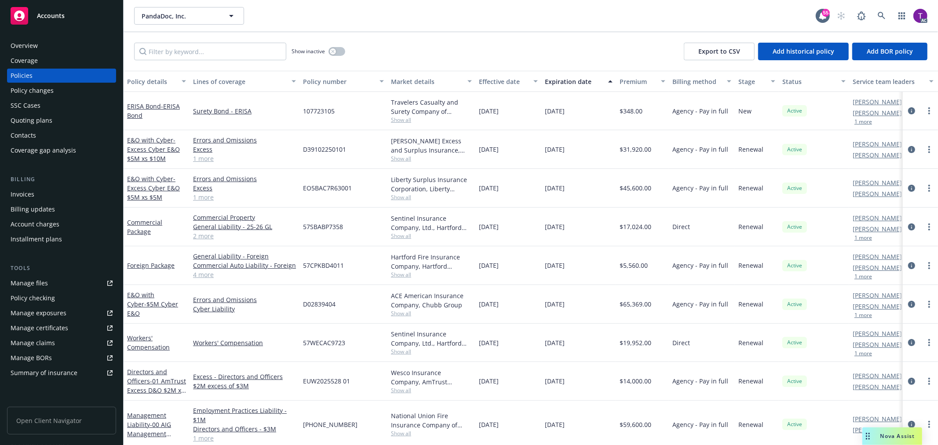
scroll to position [47, 0]
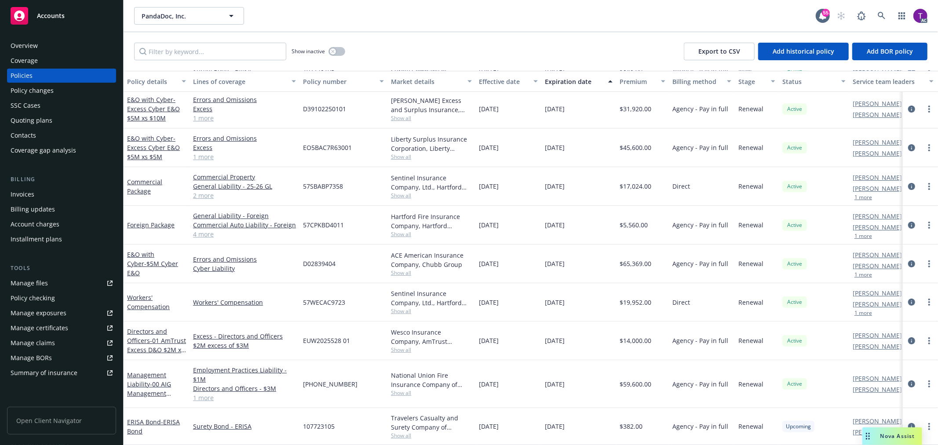
click at [51, 51] on div "Overview" at bounding box center [62, 46] width 102 height 14
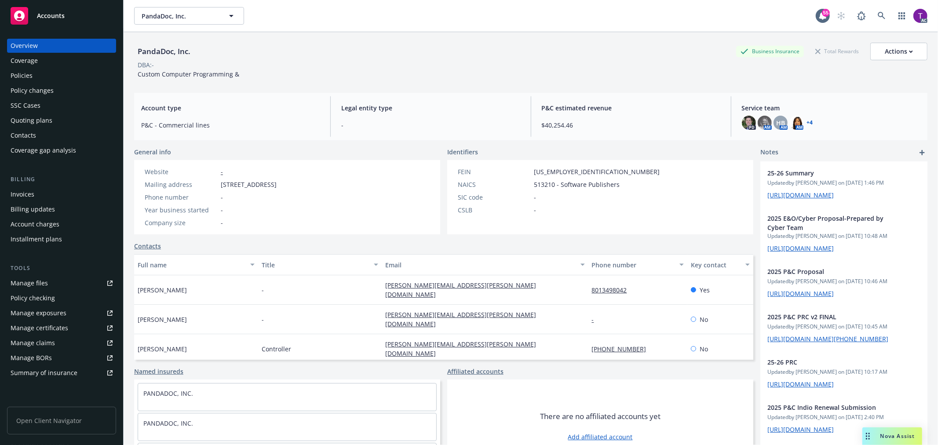
click at [807, 122] on link "+ 4" at bounding box center [810, 122] width 6 height 5
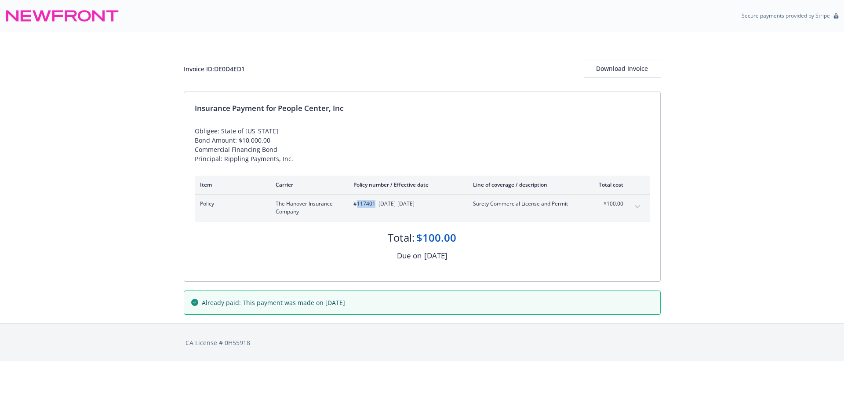
drag, startPoint x: 374, startPoint y: 207, endPoint x: 355, endPoint y: 205, distance: 18.6
click at [355, 205] on span "#117401 - 09/24/2025-09/24/2026" at bounding box center [407, 204] width 106 height 8
copy span "117401"
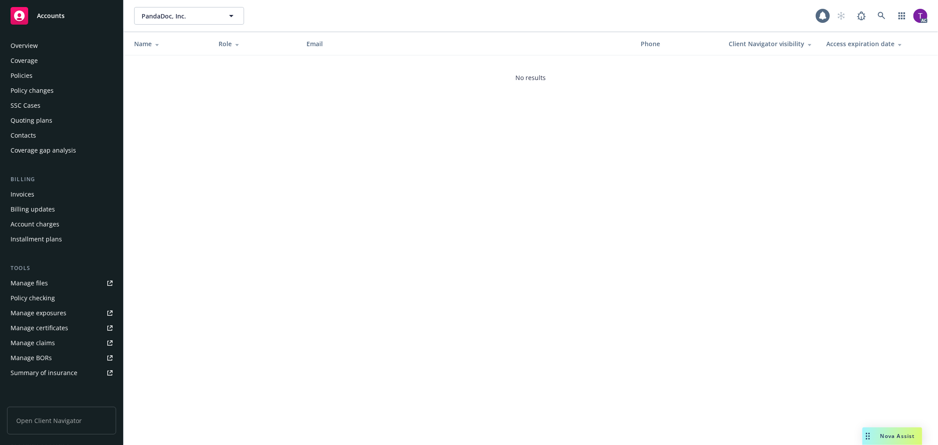
scroll to position [128, 0]
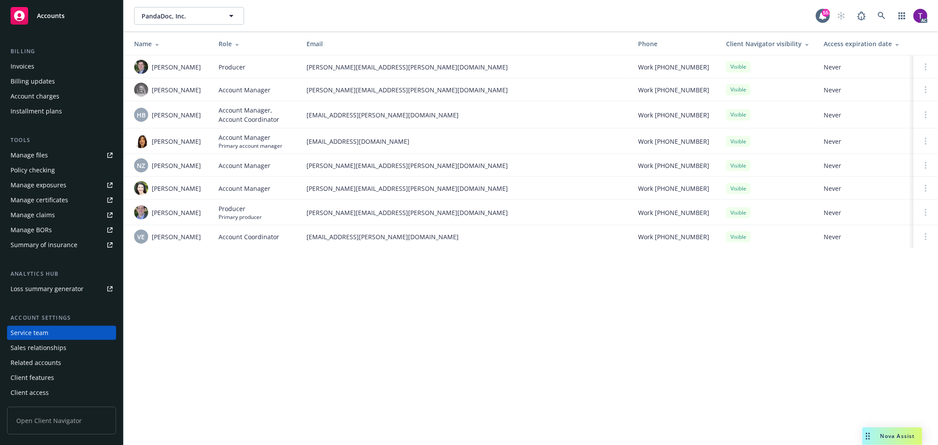
click at [36, 152] on div "Manage files" at bounding box center [29, 155] width 37 height 14
click at [31, 64] on div "Invoices" at bounding box center [23, 66] width 24 height 14
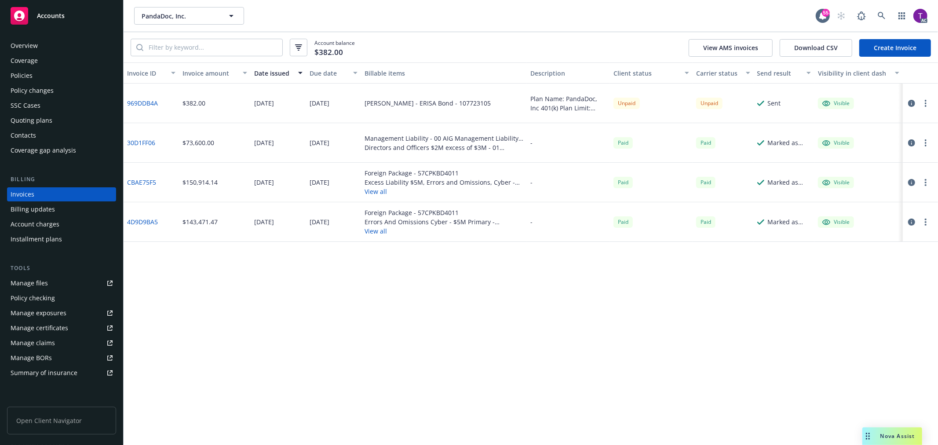
click at [26, 69] on div "Policies" at bounding box center [22, 76] width 22 height 14
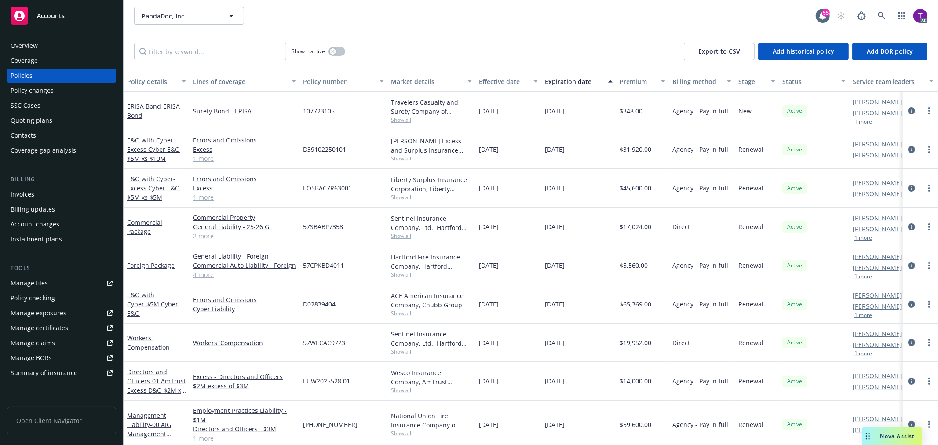
click at [22, 190] on div "Invoices" at bounding box center [23, 194] width 24 height 14
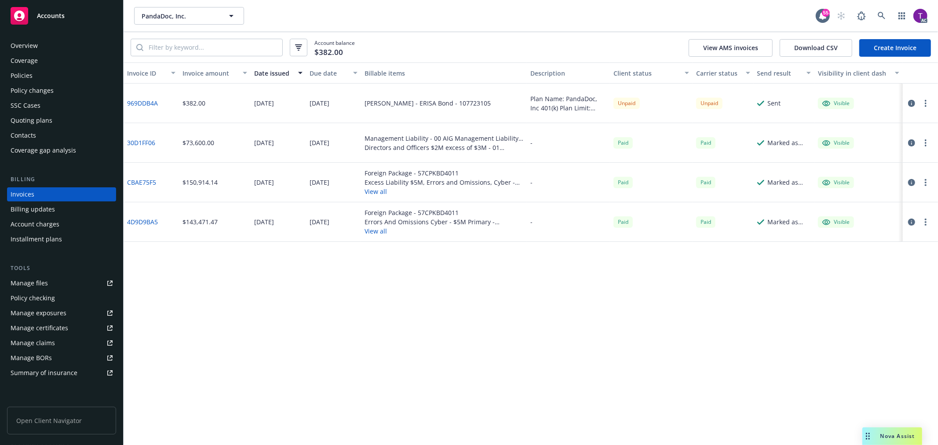
click at [146, 138] on link "30D1FF06" at bounding box center [141, 142] width 28 height 9
click at [44, 75] on div "Policies" at bounding box center [62, 76] width 102 height 14
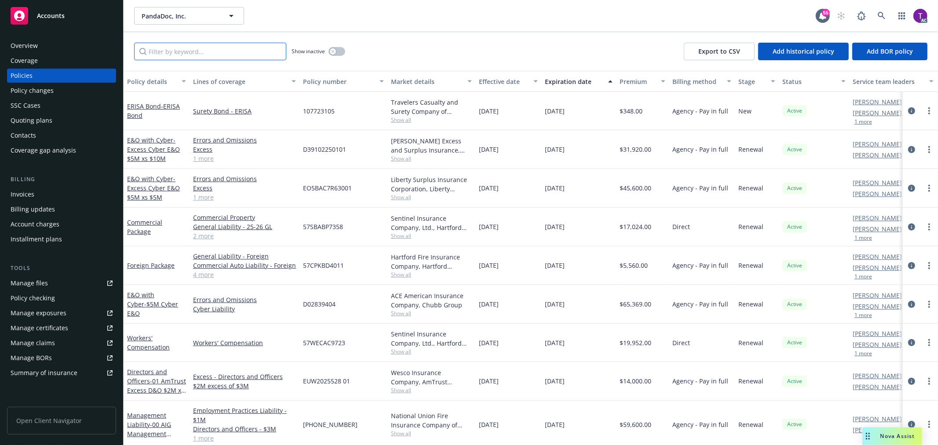
click at [153, 48] on input "Filter by keyword..." at bounding box center [210, 52] width 152 height 18
paste input "01-233-34-85"
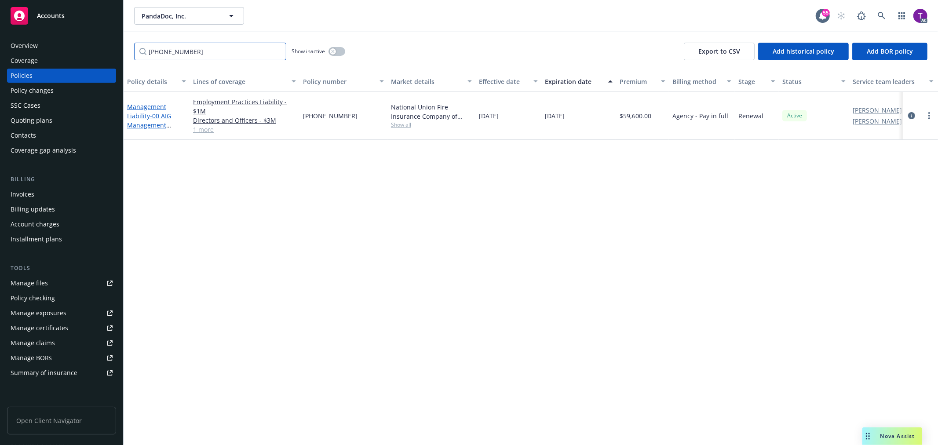
type input "01-233-34-85"
click at [146, 125] on span "- 00 AIG Management Liability $3M Binder" at bounding box center [156, 125] width 59 height 27
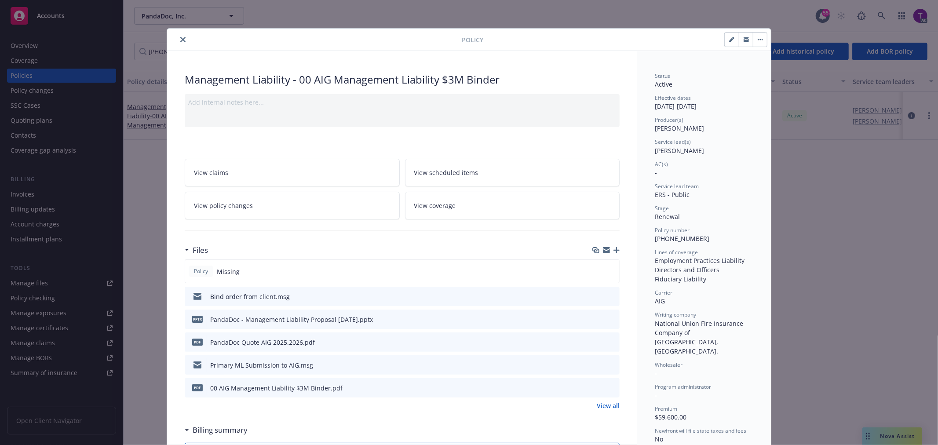
click at [180, 37] on icon "close" at bounding box center [182, 39] width 5 height 5
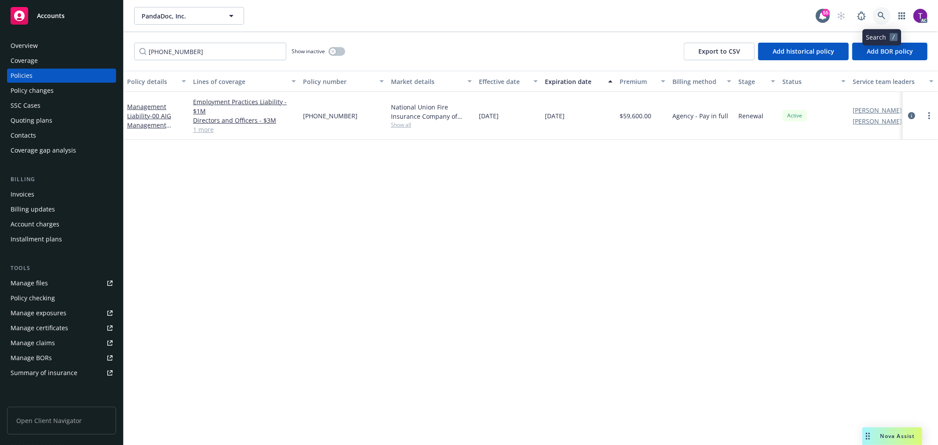
click at [877, 22] on link at bounding box center [882, 16] width 18 height 18
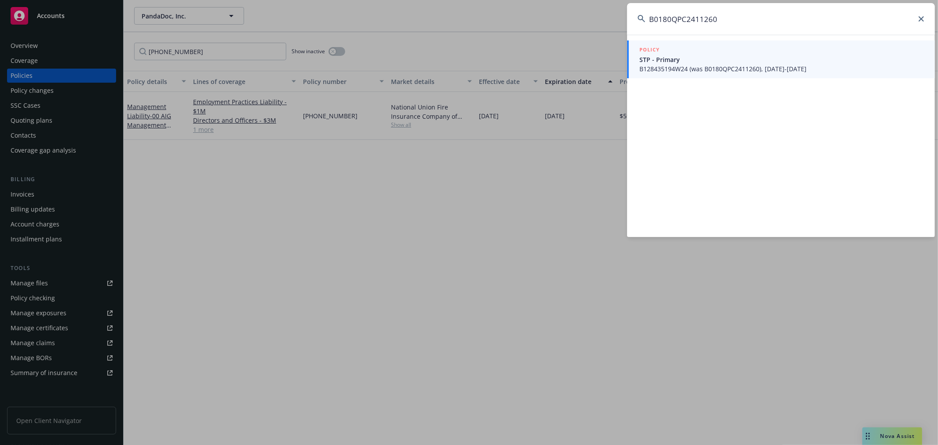
type input "B0180QPC2411260"
click at [702, 58] on span "STP - Primary" at bounding box center [781, 59] width 285 height 9
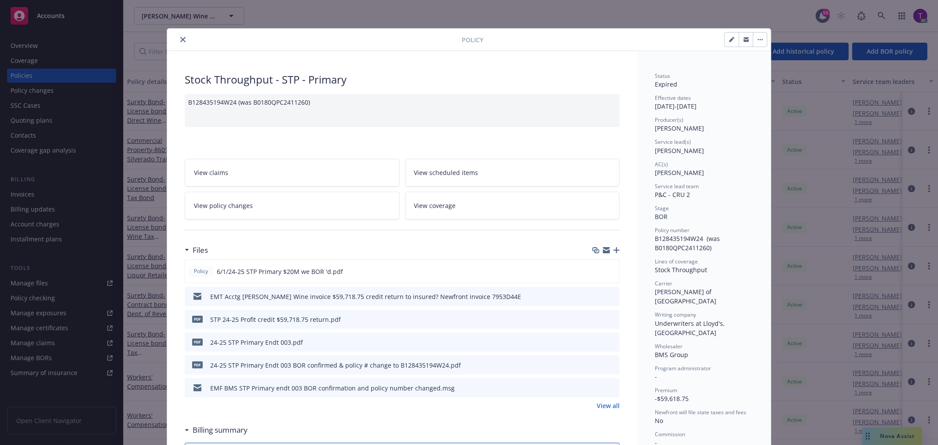
drag, startPoint x: 178, startPoint y: 31, endPoint x: 177, endPoint y: 36, distance: 4.9
click at [177, 36] on div "Policy" at bounding box center [469, 40] width 604 height 22
click at [178, 36] on button "close" at bounding box center [183, 39] width 11 height 11
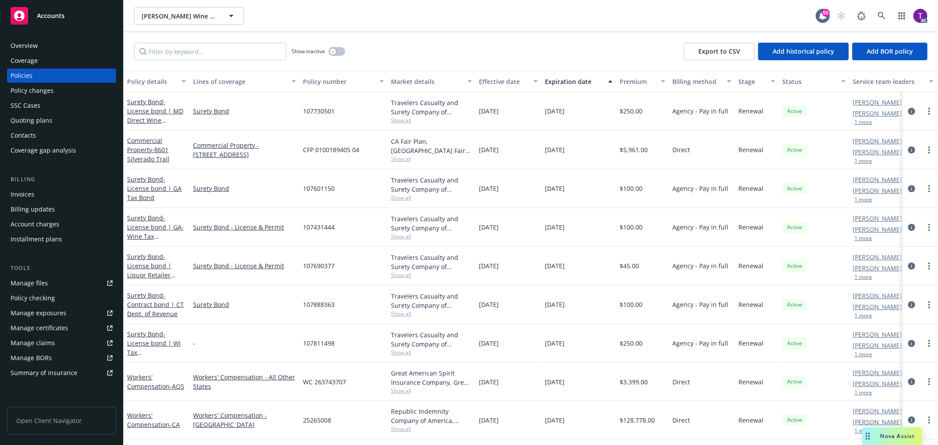
click at [61, 199] on div "Invoices" at bounding box center [62, 194] width 102 height 14
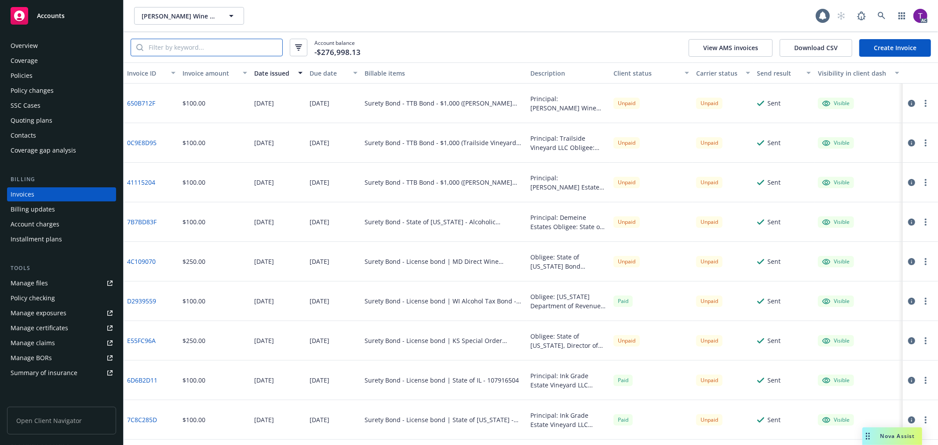
click at [220, 53] on input "search" at bounding box center [212, 47] width 139 height 17
paste input "B0180QPC2411260"
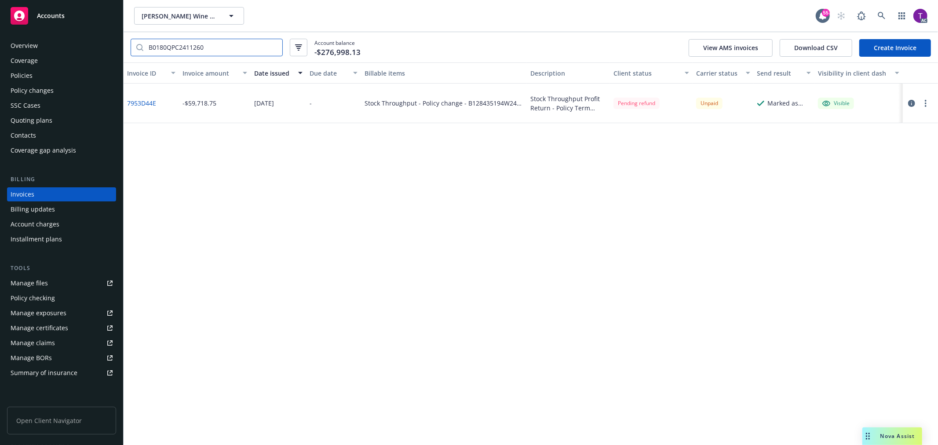
type input "B0180QPC2411260"
click at [880, 15] on icon at bounding box center [882, 16] width 8 height 8
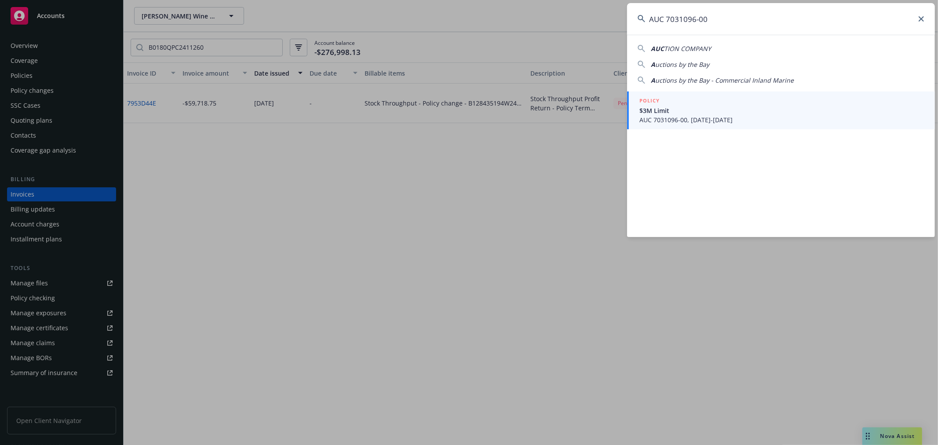
type input "AUC 7031096-00"
click at [665, 110] on span "$3M Limit" at bounding box center [781, 110] width 285 height 9
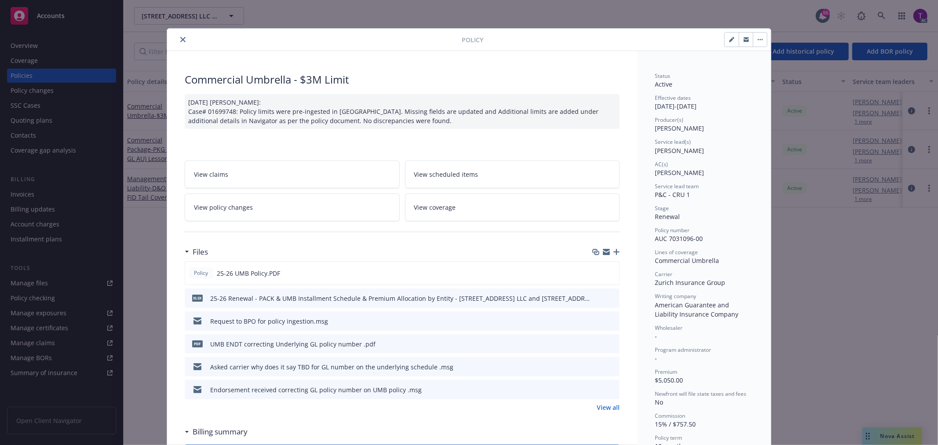
click at [180, 39] on icon "close" at bounding box center [182, 39] width 5 height 5
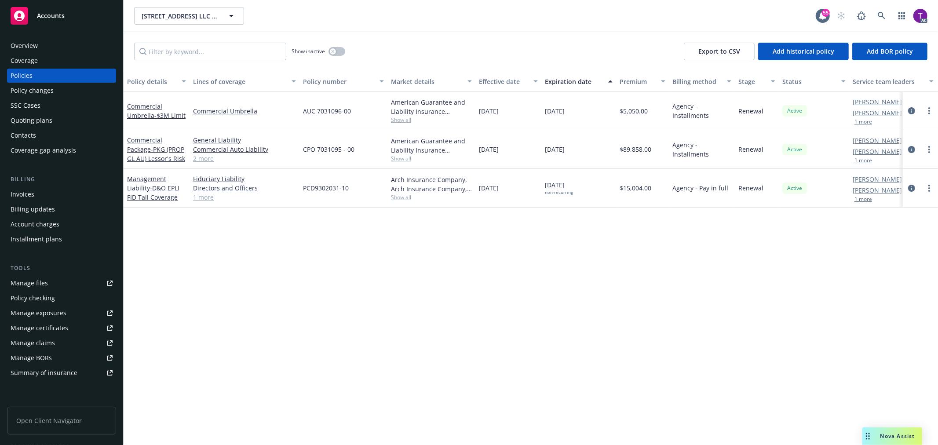
click at [28, 197] on div "Invoices" at bounding box center [23, 194] width 24 height 14
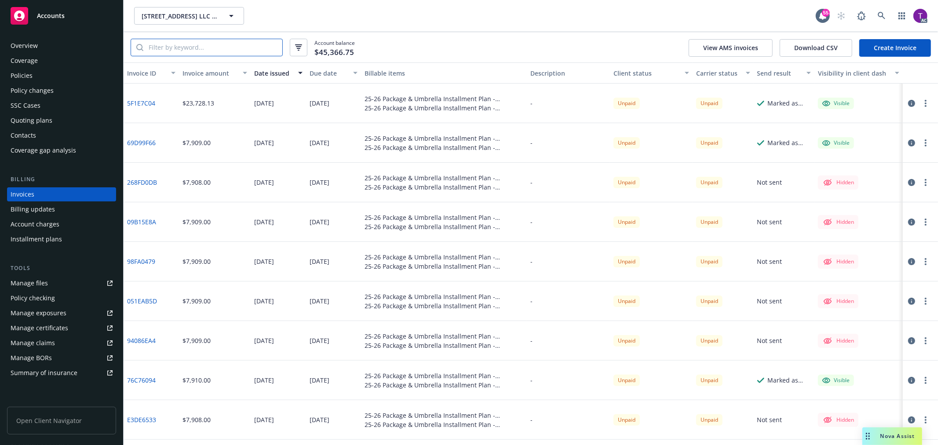
click at [202, 49] on input "search" at bounding box center [212, 47] width 139 height 17
paste input "AUC 7031096-00"
type input "AUC 7031096-00"
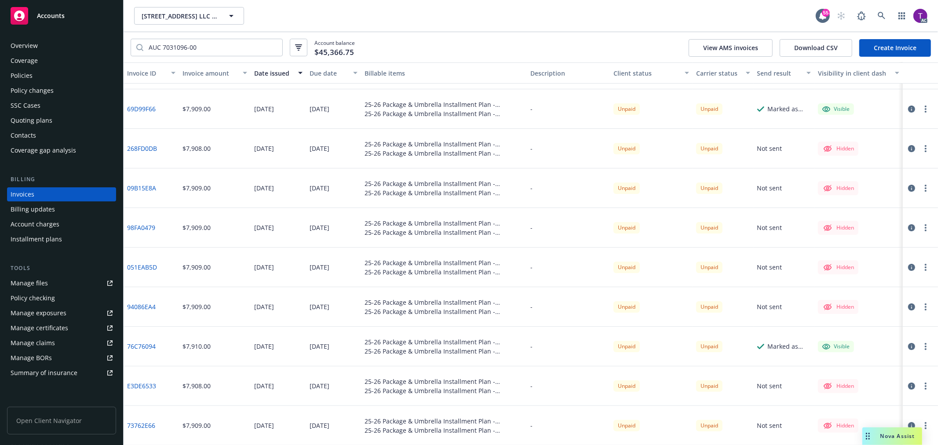
click at [484, 18] on div "838 Mitten Road LLC & 300 West Bradley Street LLC (Previously School Apparel In…" at bounding box center [475, 16] width 682 height 18
click at [203, 49] on input "AUC 7031096-00" at bounding box center [212, 47] width 139 height 17
drag, startPoint x: 193, startPoint y: 49, endPoint x: 95, endPoint y: 44, distance: 97.7
click at [95, 44] on div "Accounts Overview Coverage Policies Policy changes SSC Cases Quoting plans Cont…" at bounding box center [469, 222] width 938 height 445
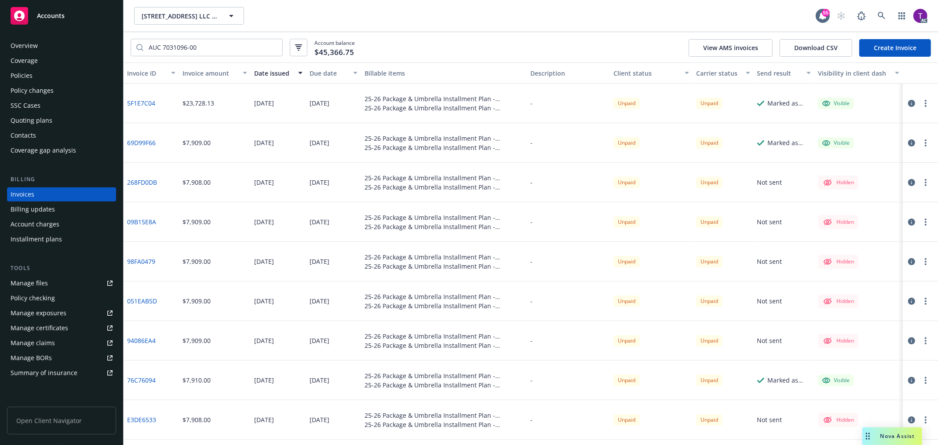
click at [135, 101] on link "5F1E7C04" at bounding box center [141, 102] width 28 height 9
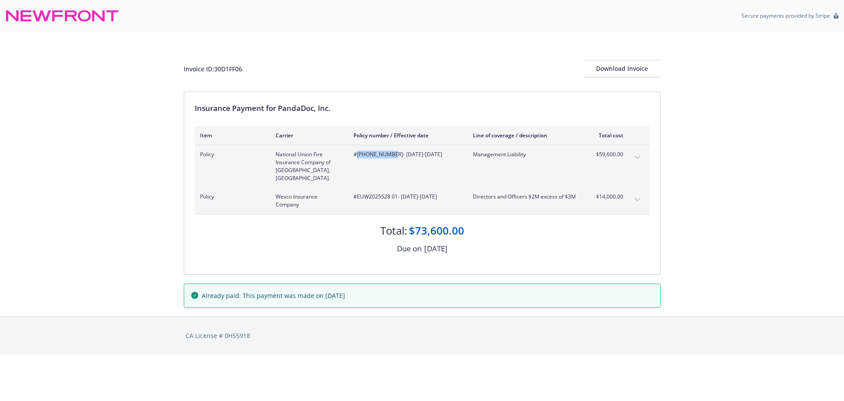
drag, startPoint x: 389, startPoint y: 155, endPoint x: 358, endPoint y: 157, distance: 30.8
click at [358, 157] on span "#01-233-34-85 - 04/23/2025-04/23/2026" at bounding box center [407, 154] width 106 height 8
copy span "01-233-34-85"
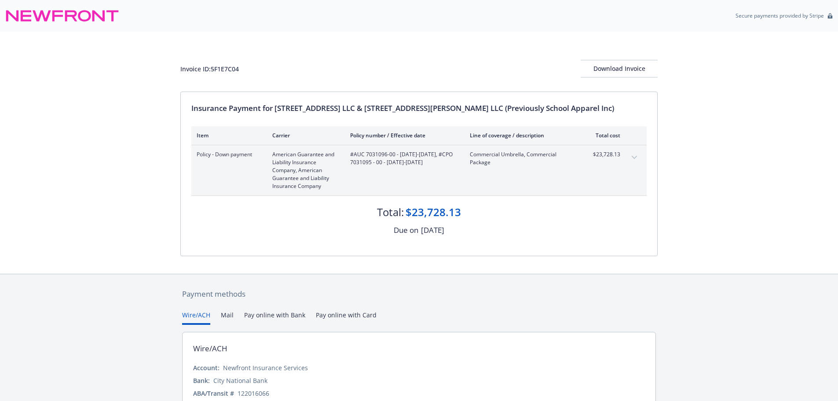
click at [634, 156] on icon "expand content" at bounding box center [633, 158] width 5 height 4
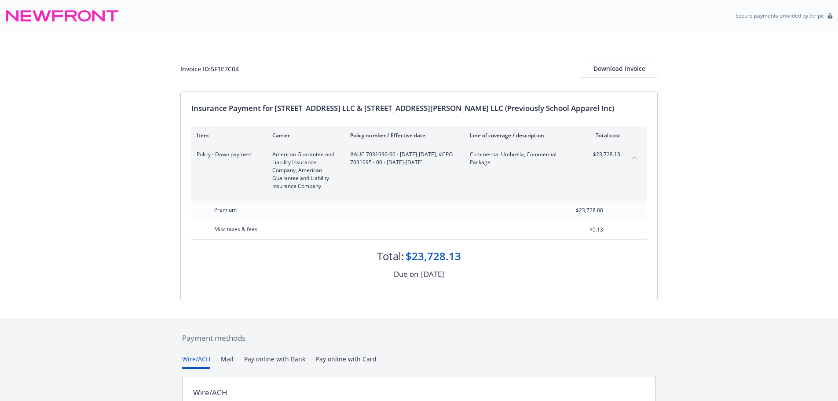
click at [634, 156] on icon "collapse content" at bounding box center [633, 157] width 5 height 3
